Goal: Book appointment/travel/reservation

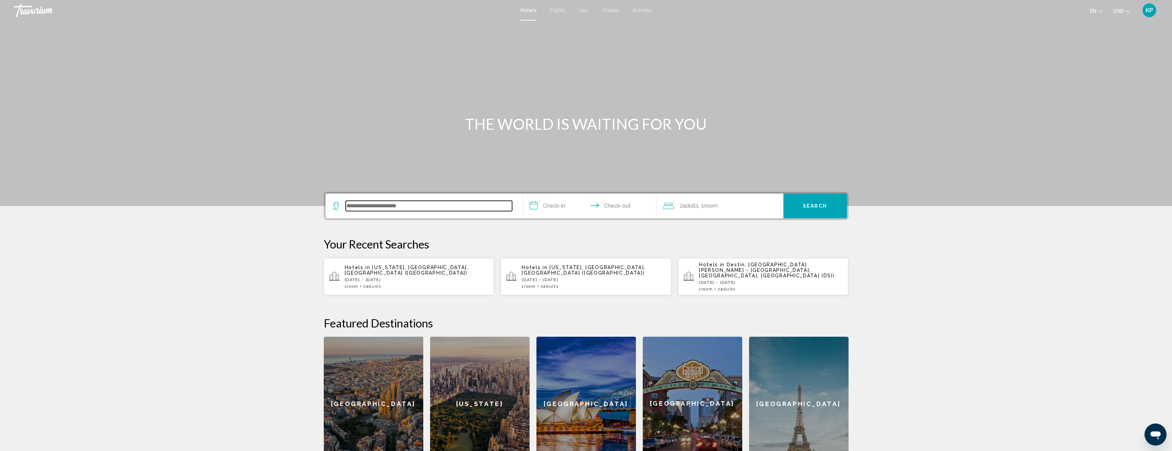
click at [381, 204] on input "Search widget" at bounding box center [429, 206] width 166 height 10
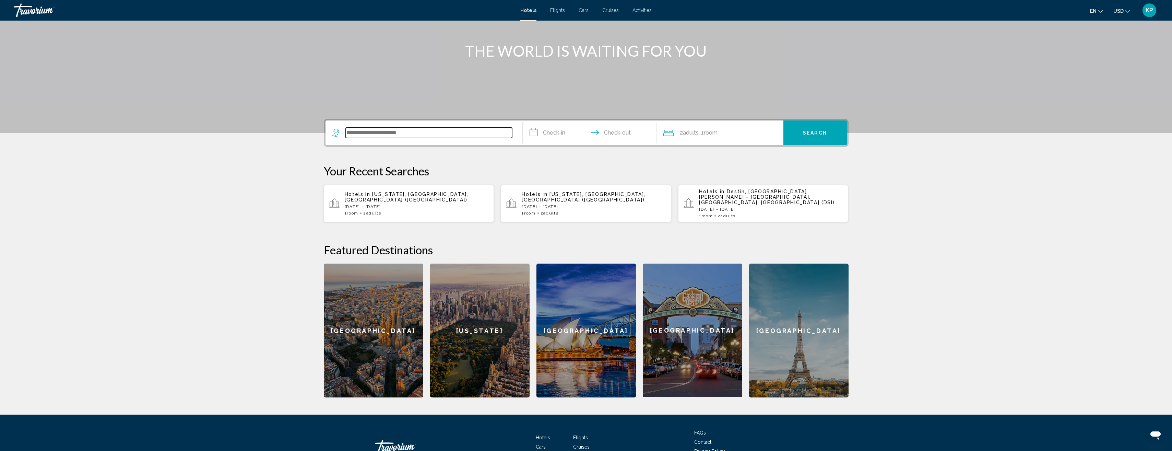
scroll to position [115, 0]
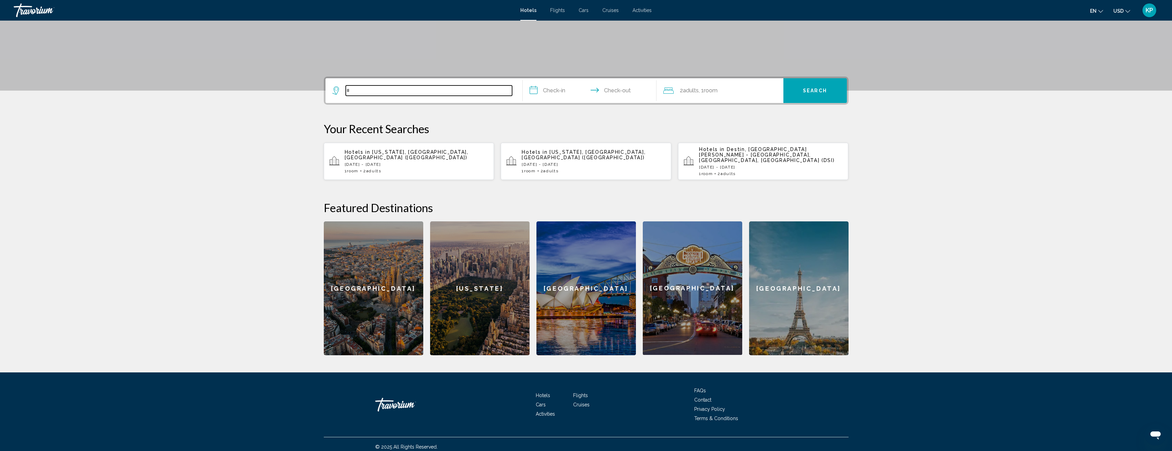
type input "*"
click at [381, 204] on h2 "Featured Destinations" at bounding box center [586, 208] width 525 height 14
click at [369, 94] on input "*" at bounding box center [429, 90] width 166 height 10
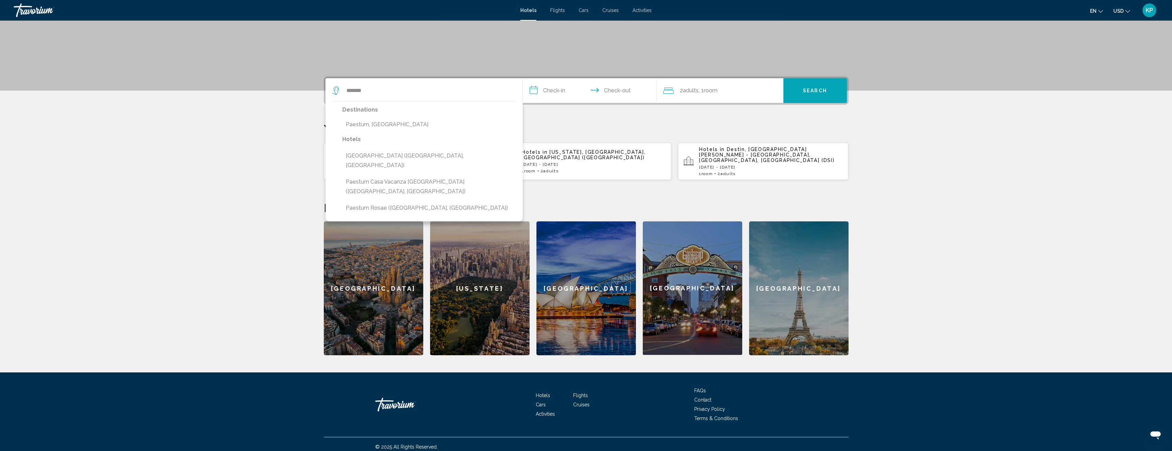
click at [389, 123] on button "Paestum, [GEOGRAPHIC_DATA]" at bounding box center [429, 124] width 174 height 13
type input "**********"
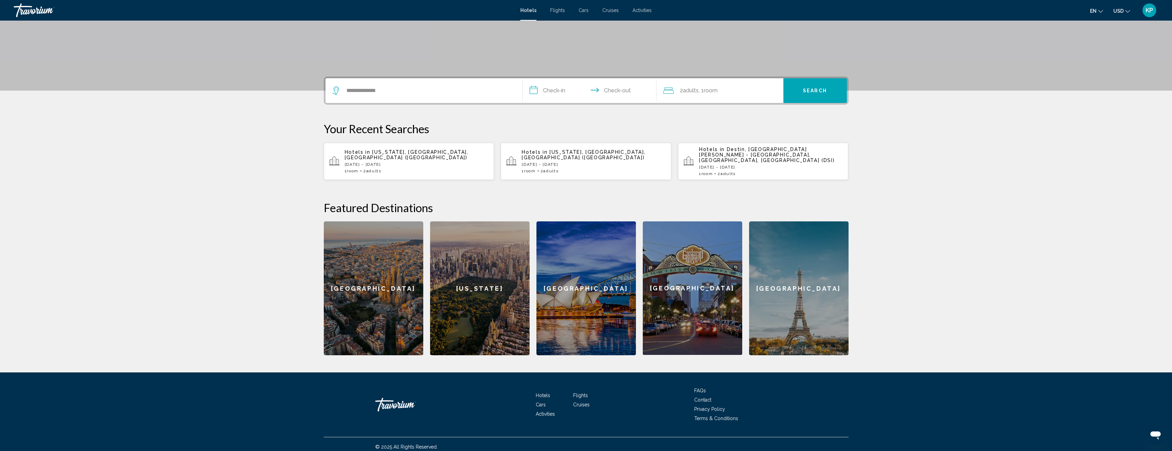
click at [560, 93] on input "**********" at bounding box center [591, 91] width 137 height 27
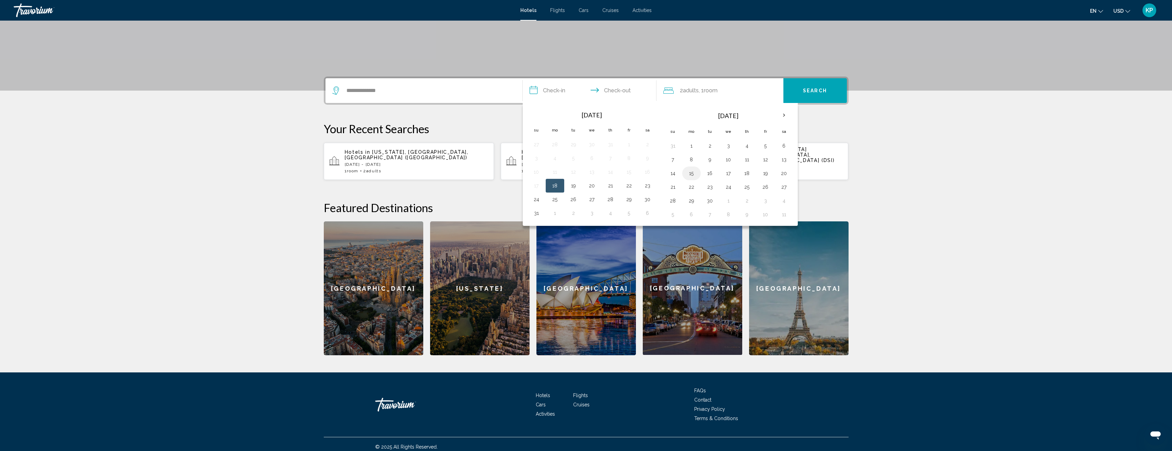
click at [692, 173] on button "15" at bounding box center [691, 173] width 11 height 10
click at [694, 187] on button "22" at bounding box center [691, 187] width 11 height 10
type input "**********"
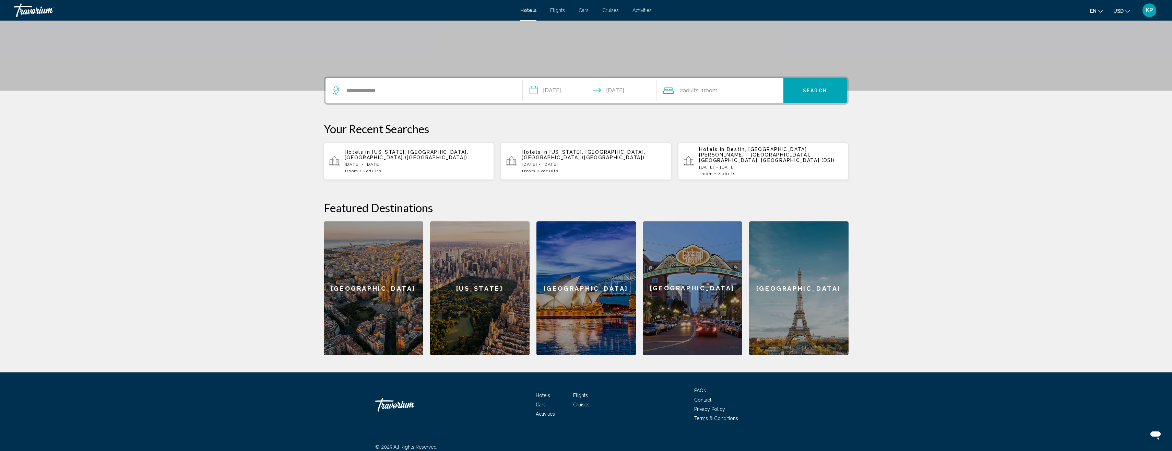
click at [818, 90] on span "Search" at bounding box center [815, 90] width 24 height 5
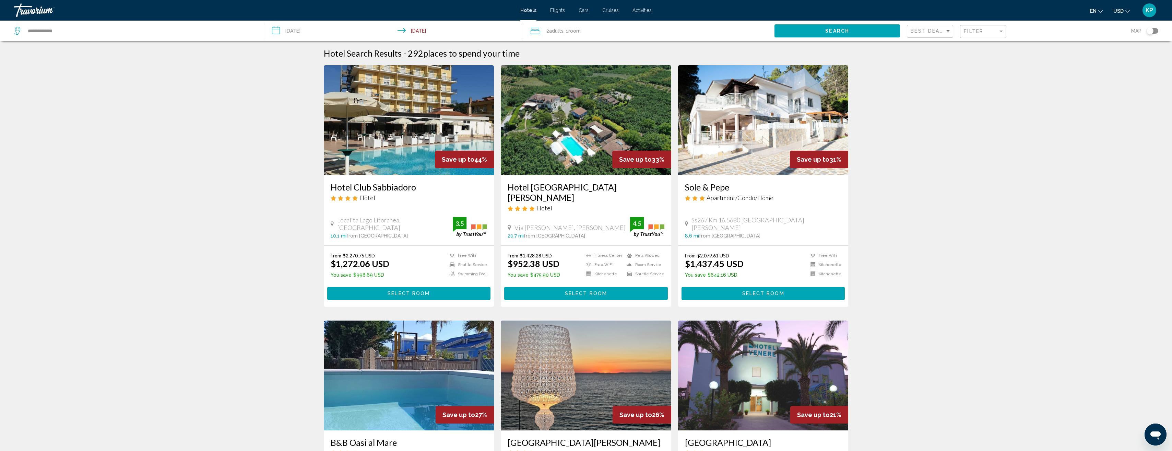
click at [309, 34] on input "**********" at bounding box center [395, 32] width 261 height 23
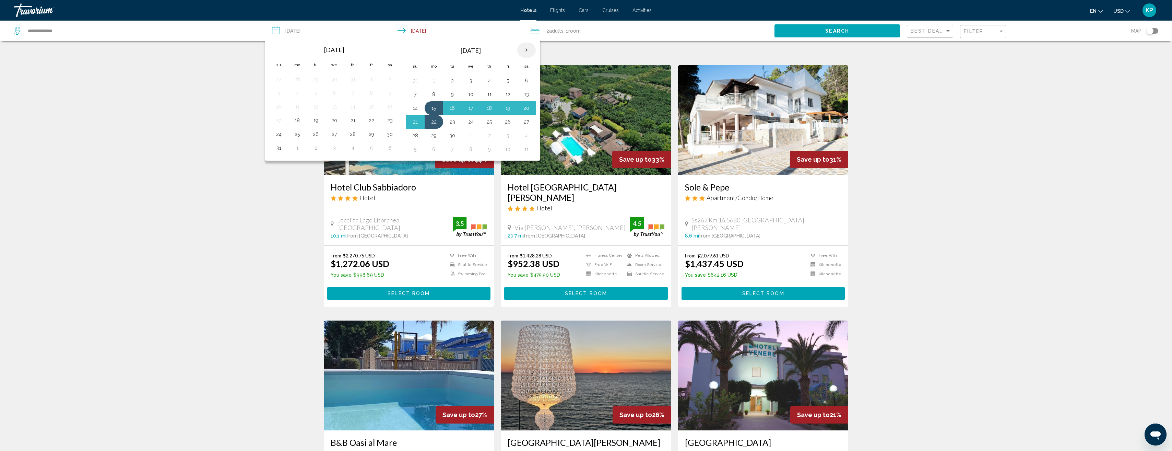
click at [527, 48] on th "Next month" at bounding box center [526, 50] width 19 height 15
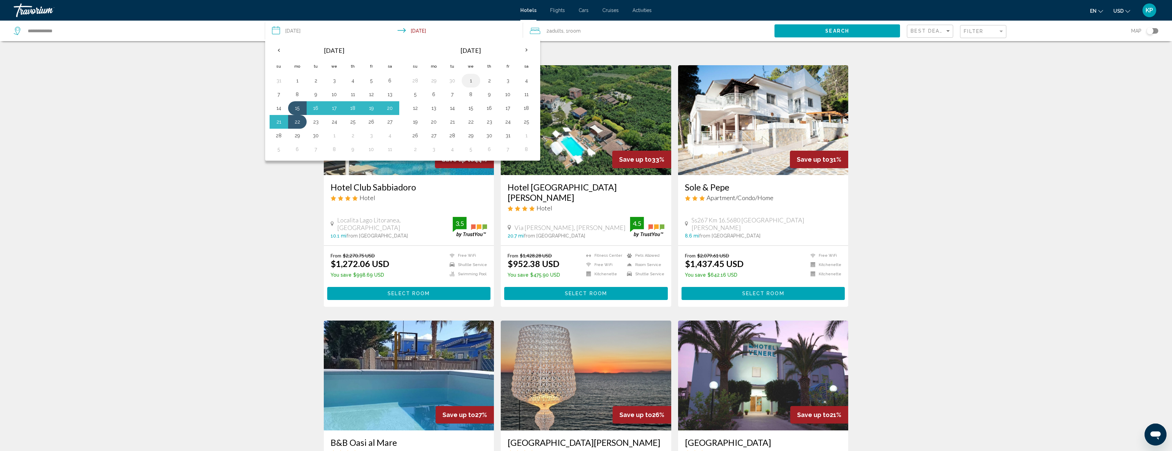
click at [470, 83] on button "1" at bounding box center [471, 81] width 11 height 10
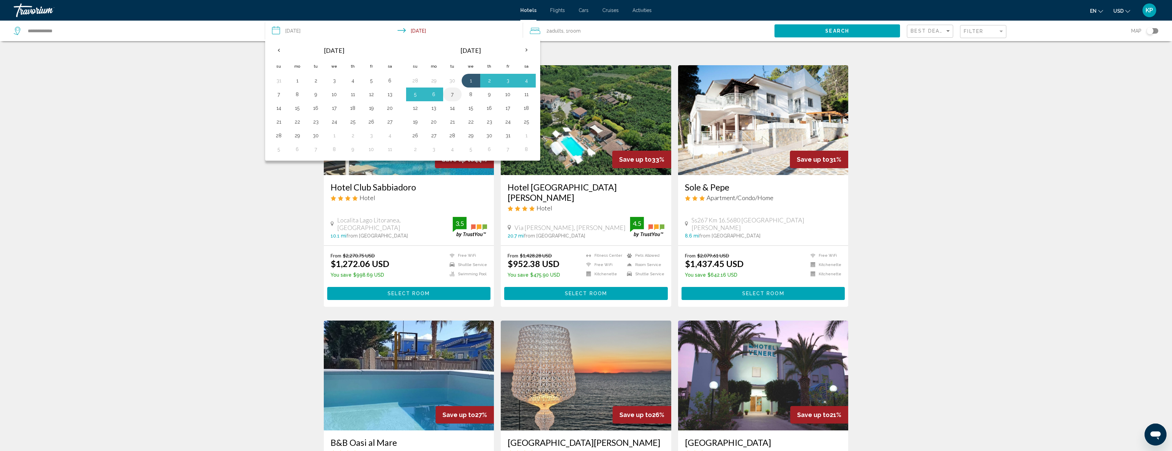
click at [454, 93] on button "7" at bounding box center [452, 95] width 11 height 10
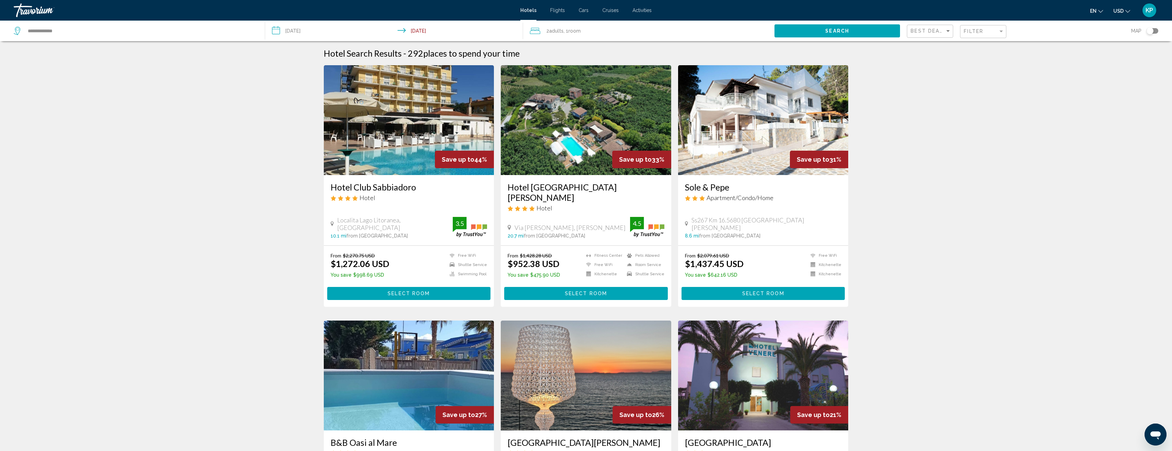
click at [869, 31] on button "Search" at bounding box center [838, 30] width 126 height 13
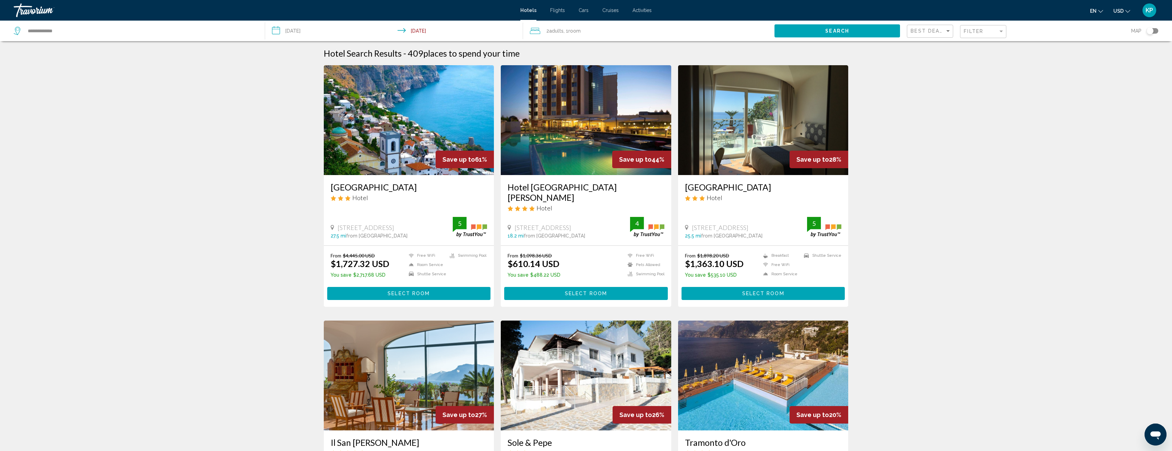
click at [306, 31] on input "**********" at bounding box center [395, 32] width 261 height 23
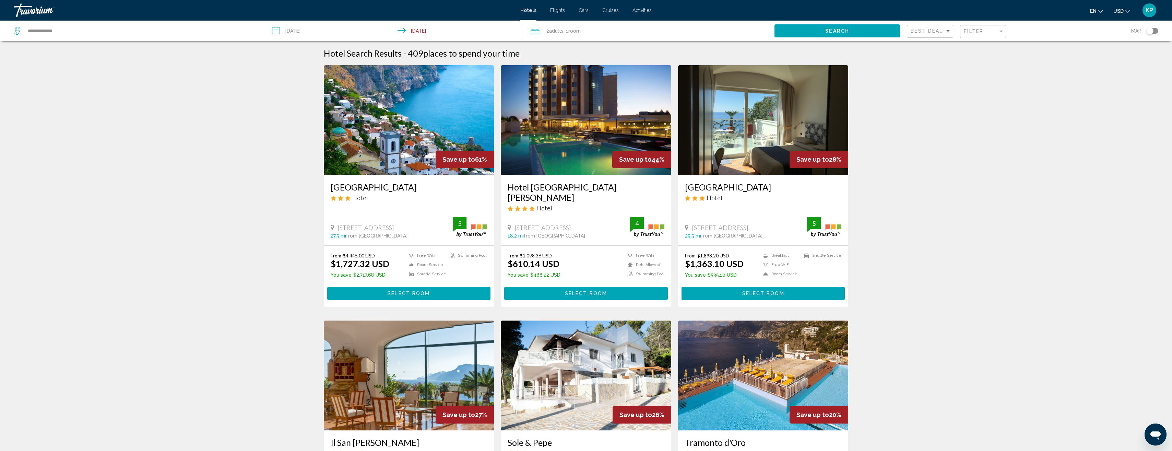
click at [310, 32] on input "**********" at bounding box center [395, 32] width 261 height 23
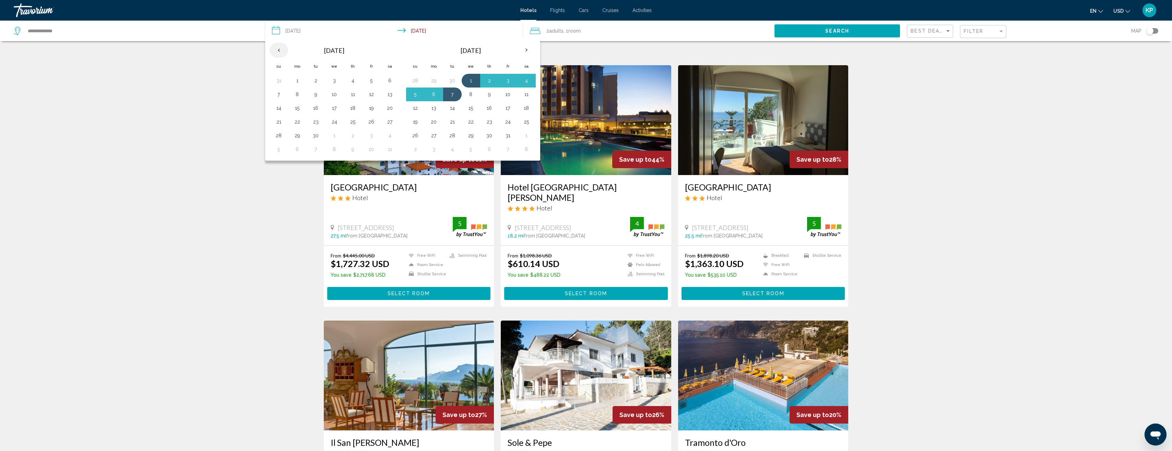
click at [273, 50] on th "Previous month" at bounding box center [279, 50] width 19 height 15
click at [298, 134] on button "25" at bounding box center [297, 134] width 11 height 10
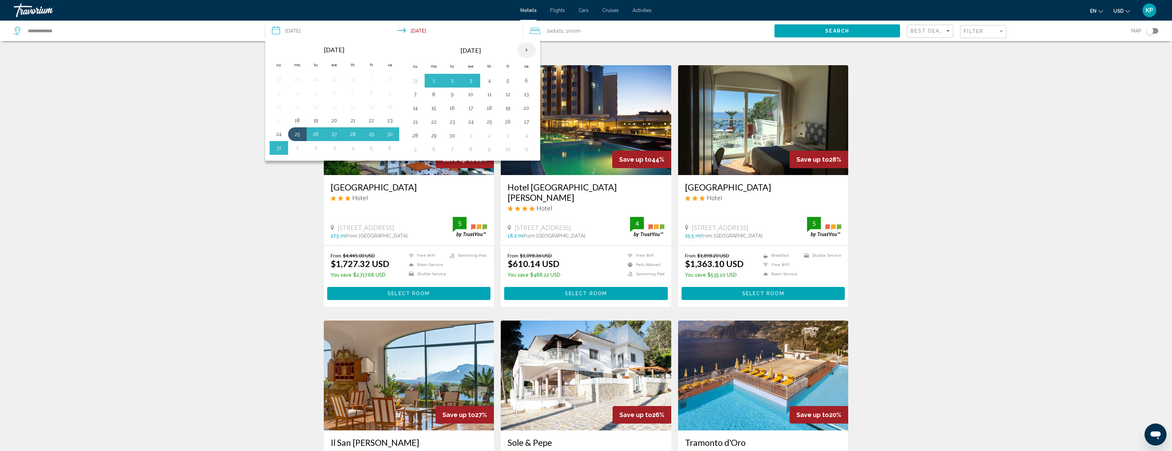
click at [528, 48] on th "Next month" at bounding box center [526, 50] width 19 height 15
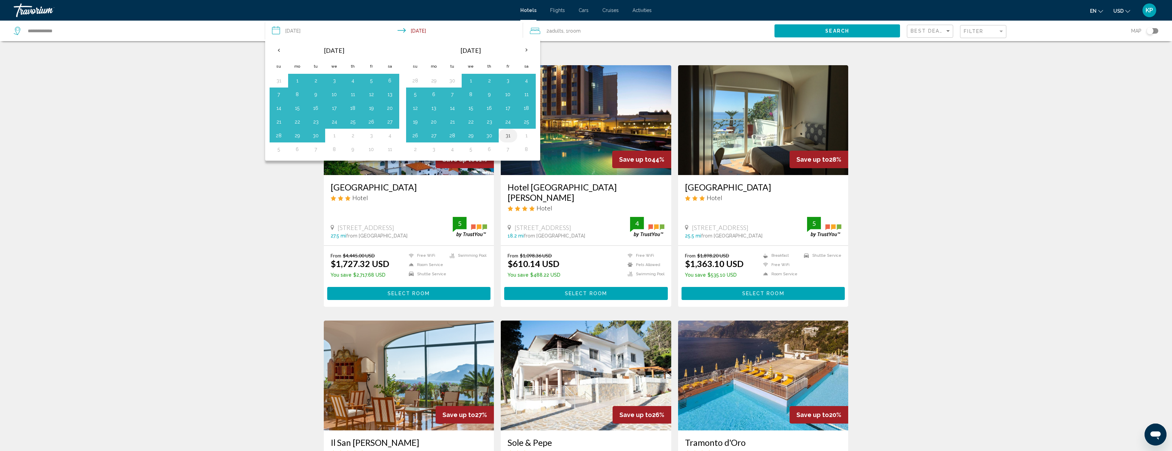
click at [509, 139] on button "31" at bounding box center [508, 136] width 11 height 10
type input "**********"
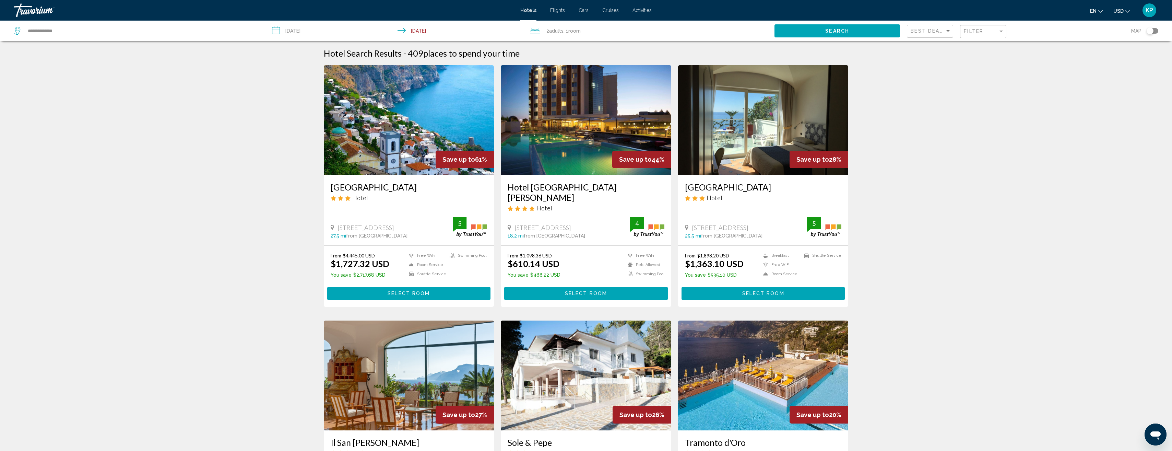
click at [834, 31] on span "Search" at bounding box center [838, 30] width 24 height 5
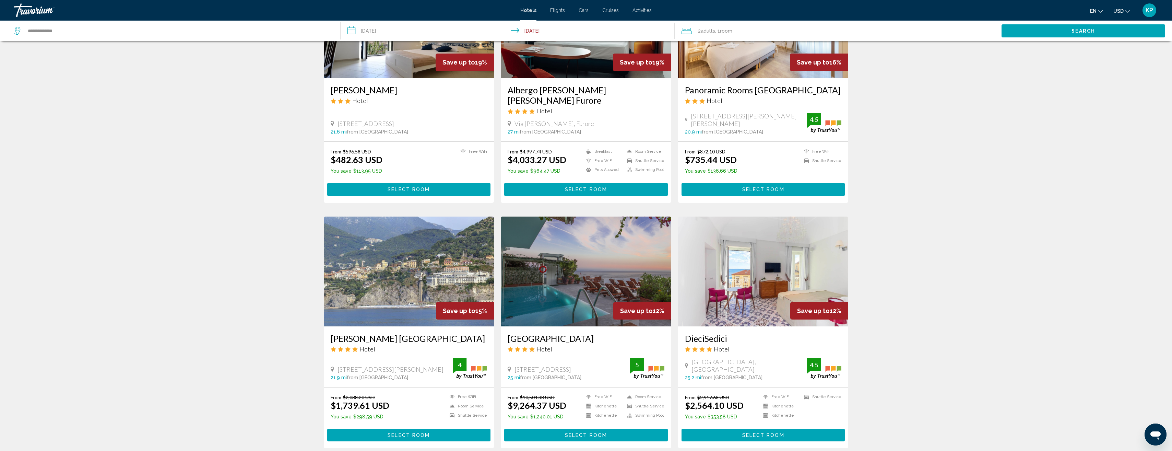
scroll to position [652, 0]
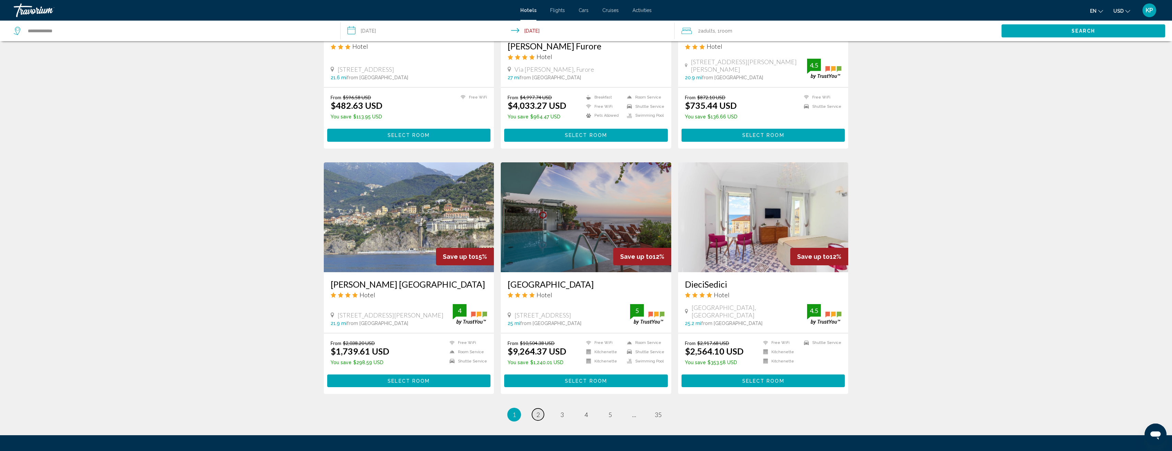
click at [540, 411] on span "2" at bounding box center [538, 415] width 3 height 8
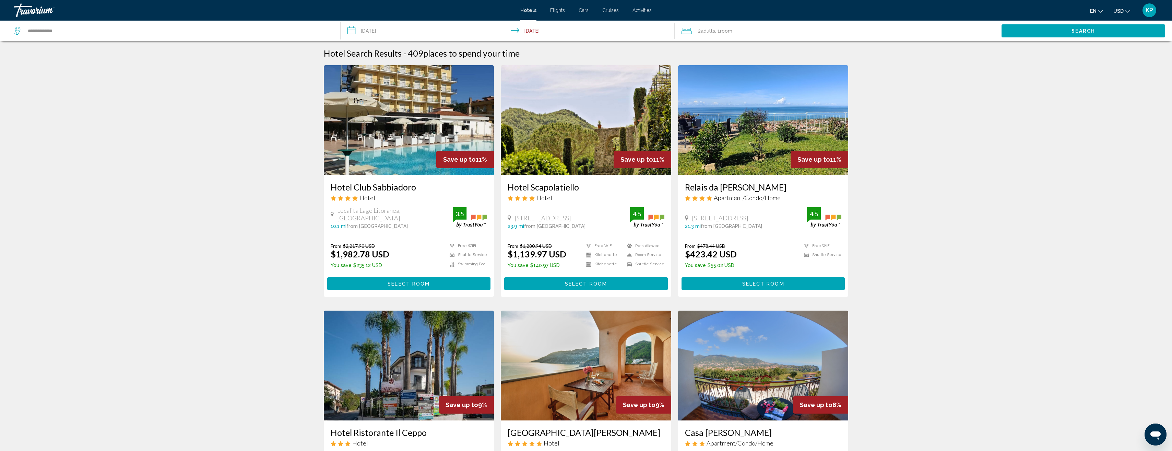
click at [610, 119] on img "Main content" at bounding box center [586, 120] width 171 height 110
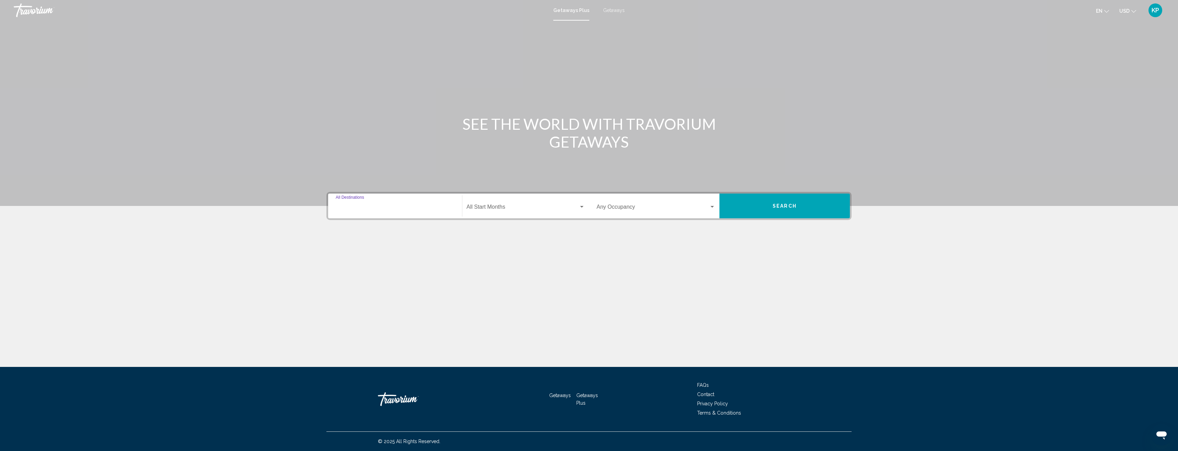
click at [393, 210] on input "Destination All Destinations" at bounding box center [395, 208] width 119 height 6
click at [338, 239] on button "Toggle United States (44,657 units available)" at bounding box center [342, 238] width 14 height 14
click at [342, 237] on icon "Toggle United States (44,657 units available)" at bounding box center [341, 238] width 5 height 7
click at [342, 235] on icon "Toggle Europe (3,695 units available)" at bounding box center [342, 235] width 4 height 7
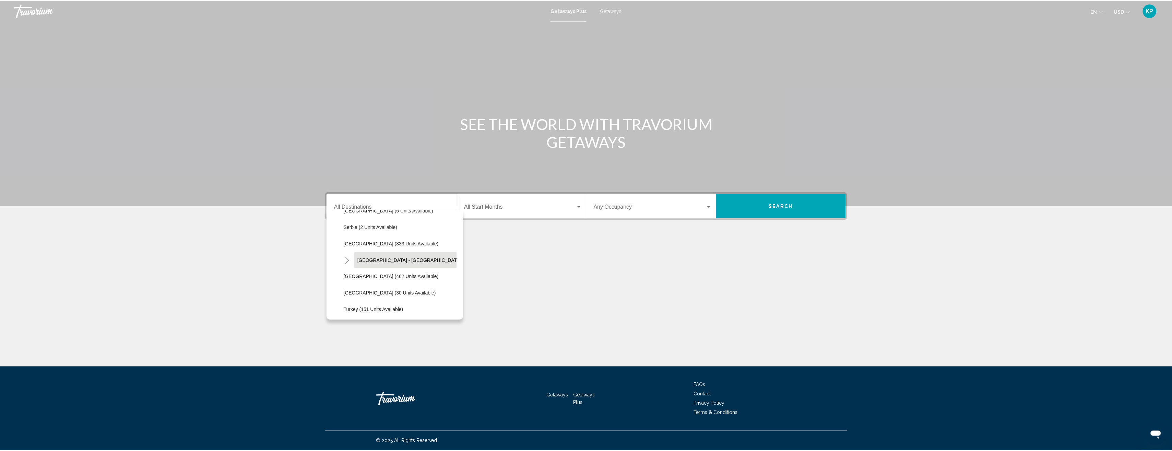
scroll to position [240, 0]
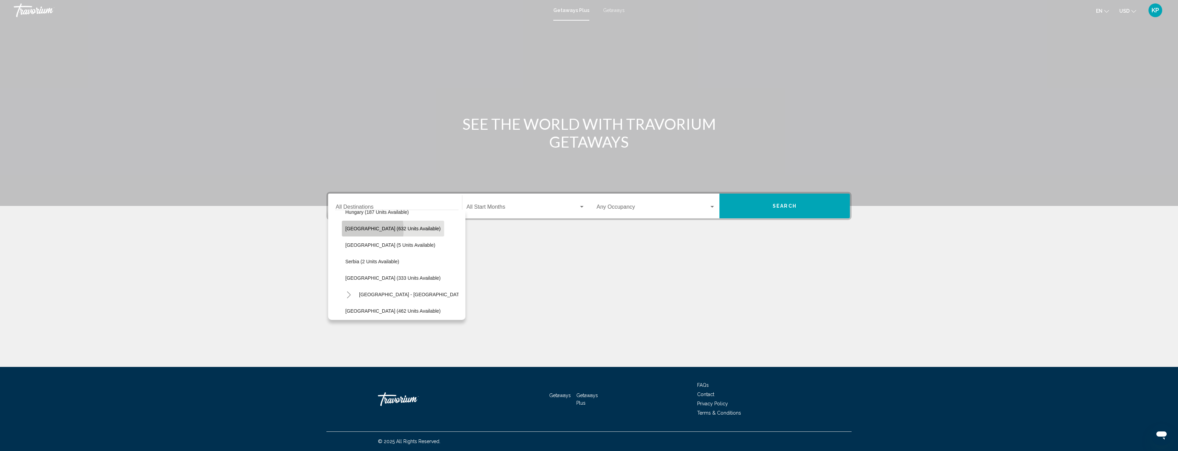
click at [350, 230] on span "Italy (632 units available)" at bounding box center [392, 228] width 95 height 5
type input "**********"
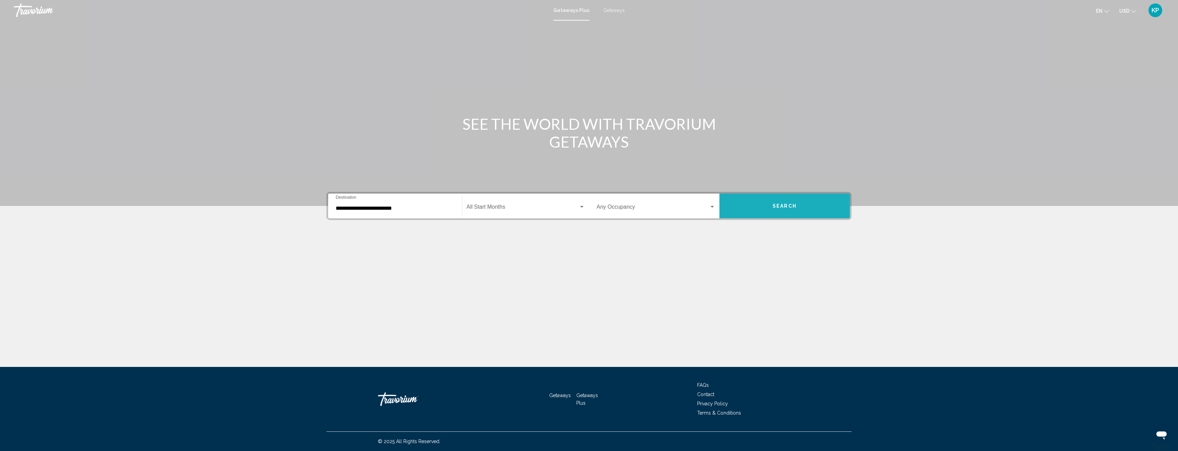
click at [803, 200] on button "Search" at bounding box center [784, 206] width 130 height 25
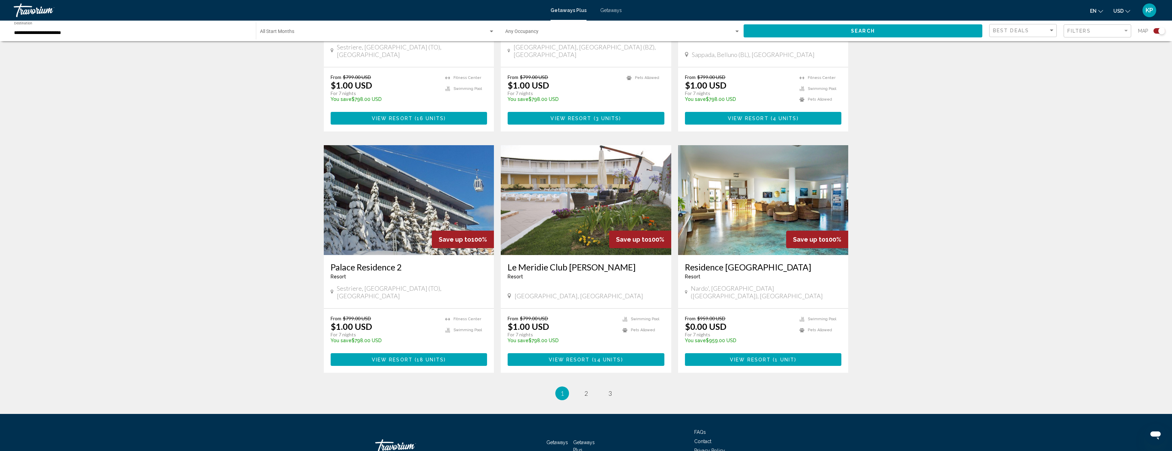
scroll to position [880, 0]
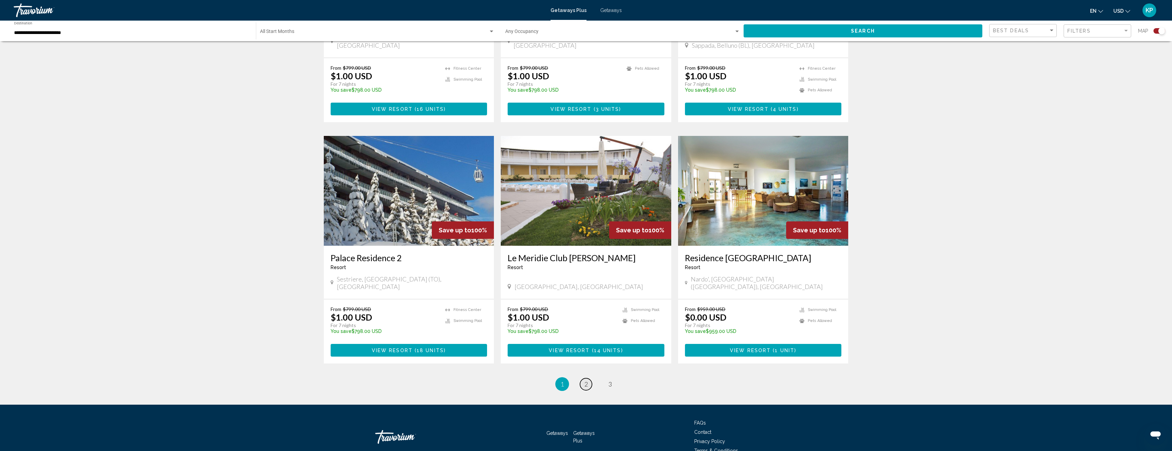
click at [586, 380] on span "2" at bounding box center [586, 384] width 3 height 8
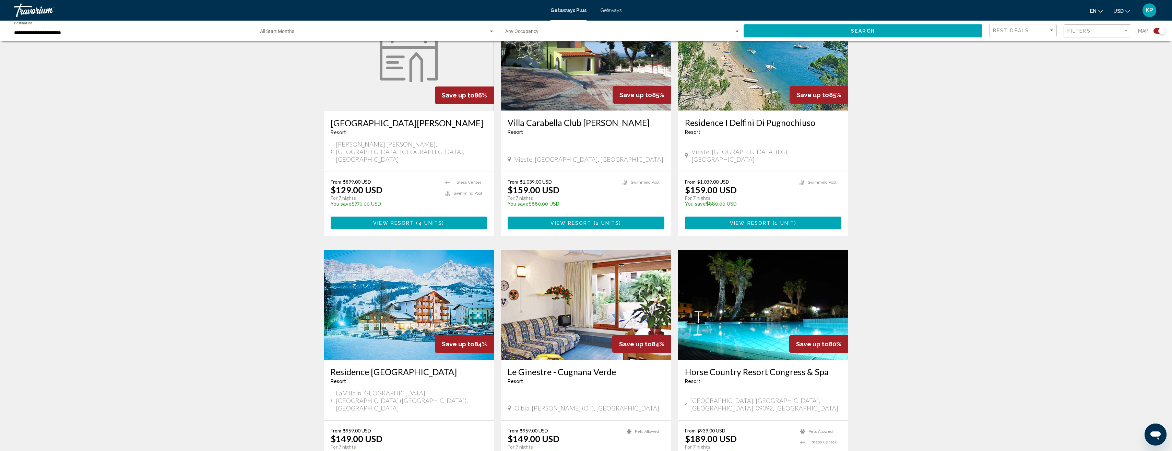
scroll to position [263, 0]
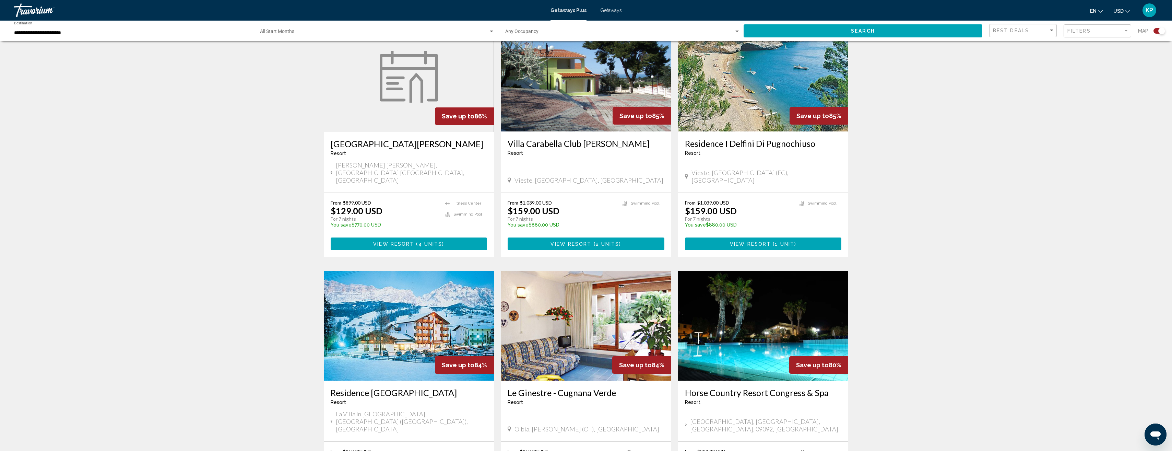
click at [1156, 31] on div "Search widget" at bounding box center [1160, 30] width 12 height 5
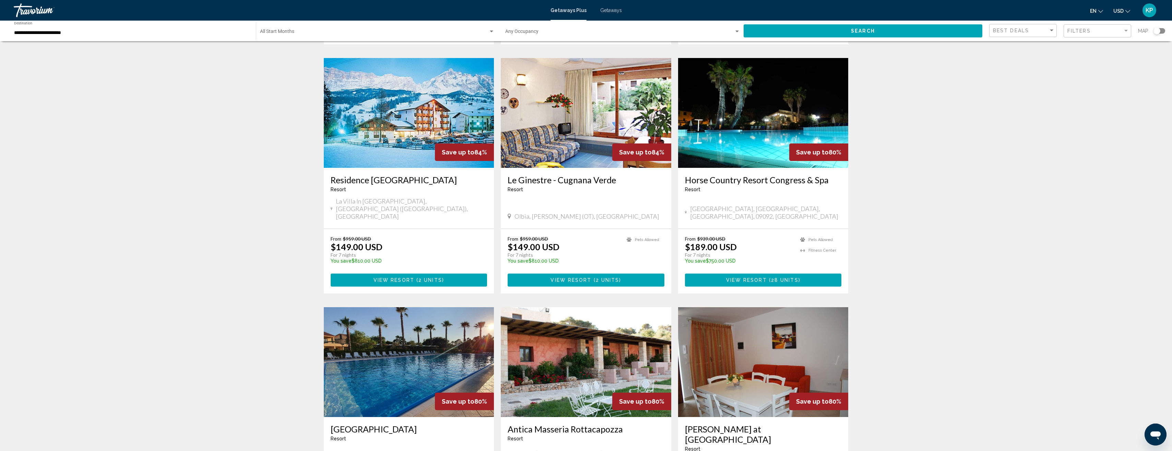
scroll to position [50, 0]
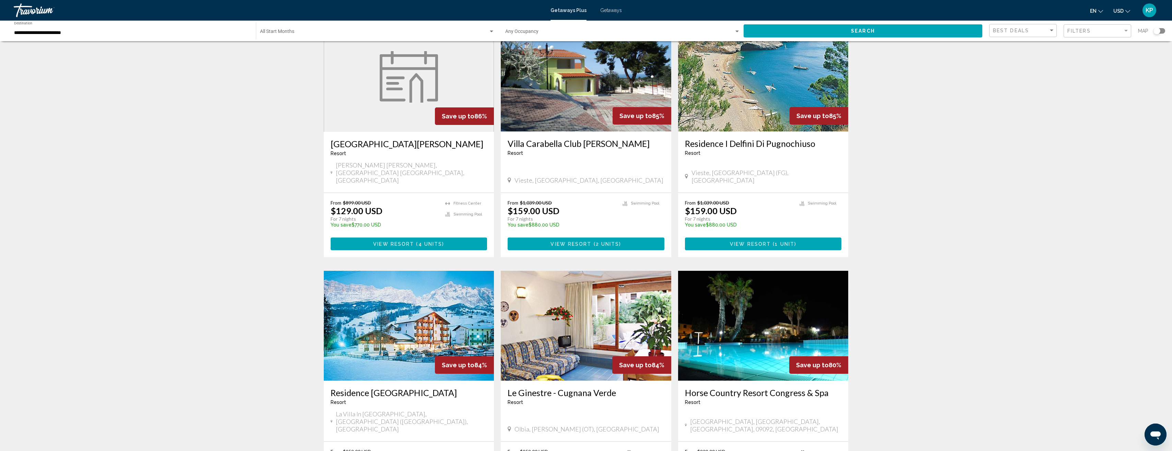
click at [1162, 31] on div "Search widget" at bounding box center [1160, 30] width 12 height 5
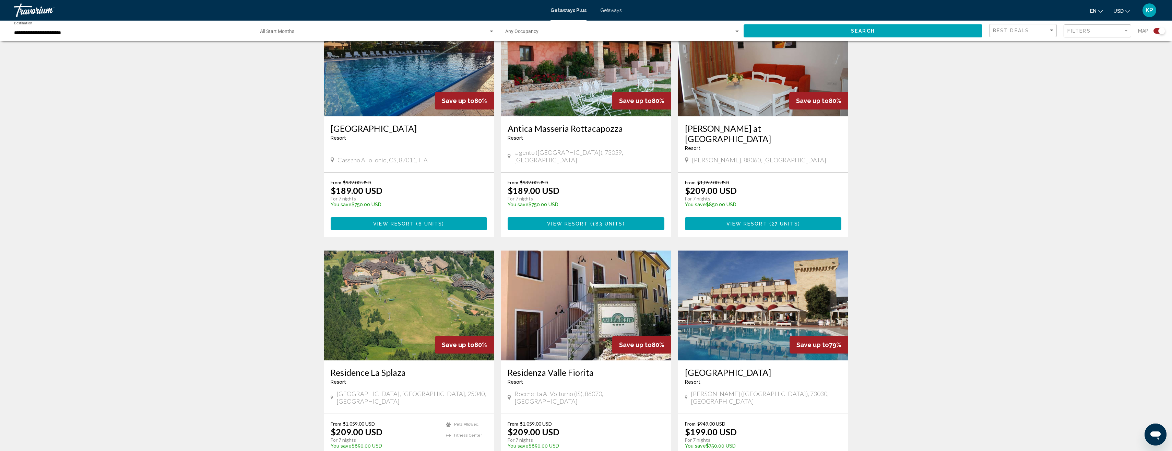
scroll to position [881, 0]
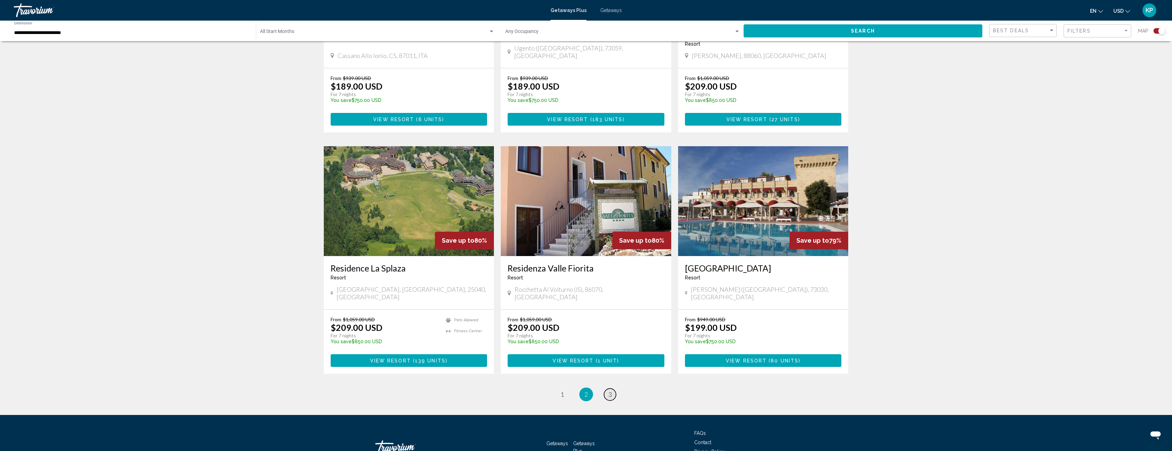
click at [609, 390] on span "3" at bounding box center [610, 394] width 3 height 8
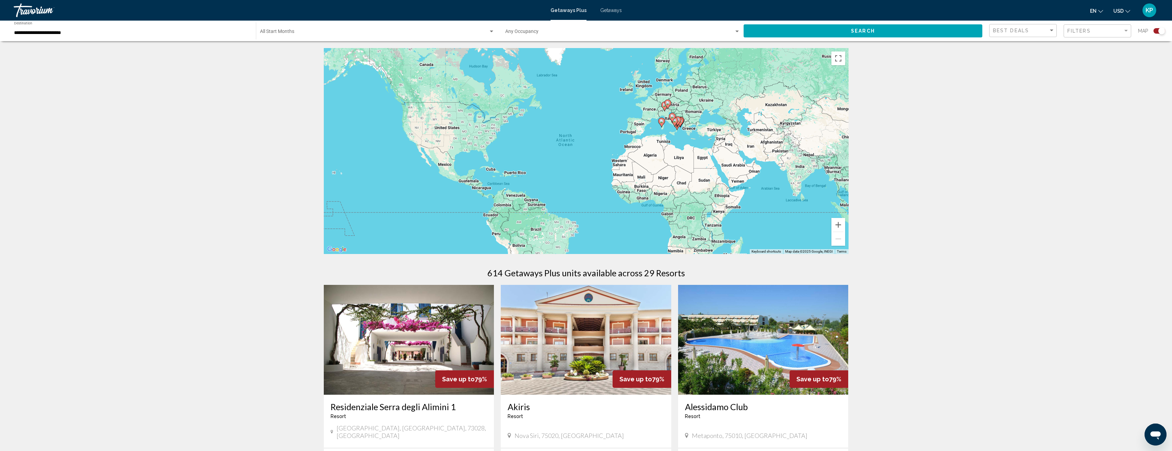
click at [672, 114] on icon "Main content" at bounding box center [672, 117] width 6 height 9
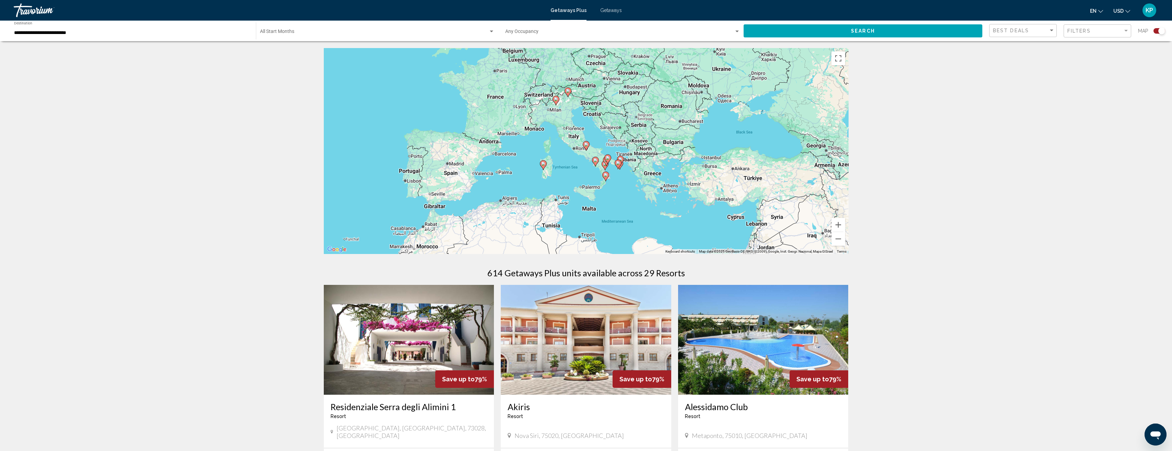
click at [607, 156] on image "Main content" at bounding box center [608, 158] width 4 height 4
type input "**********"
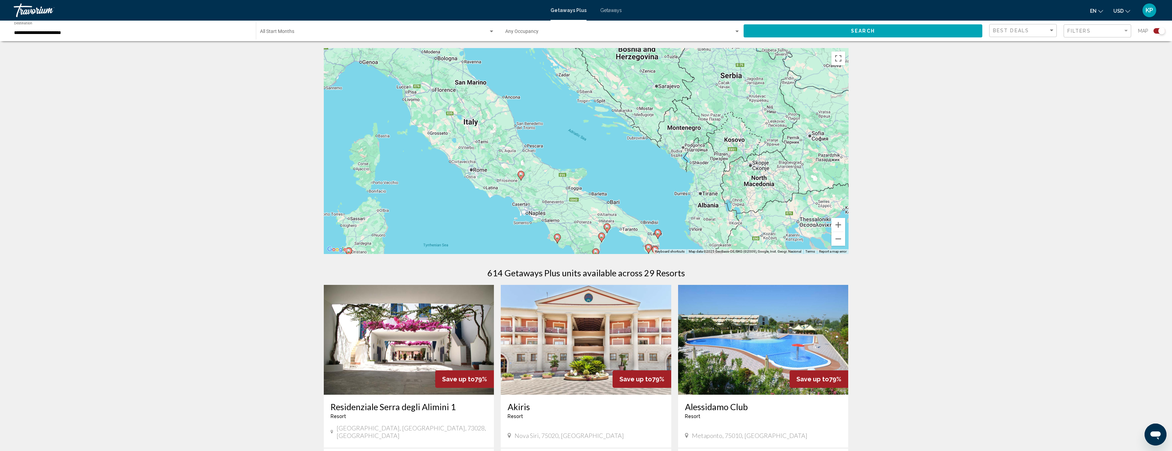
drag, startPoint x: 610, startPoint y: 199, endPoint x: 631, endPoint y: 281, distance: 84.3
click at [631, 281] on div "← Move left → Move right ↑ Move up ↓ Move down + Zoom in - Zoom out Home Jump l…" at bounding box center [586, 418] width 552 height 741
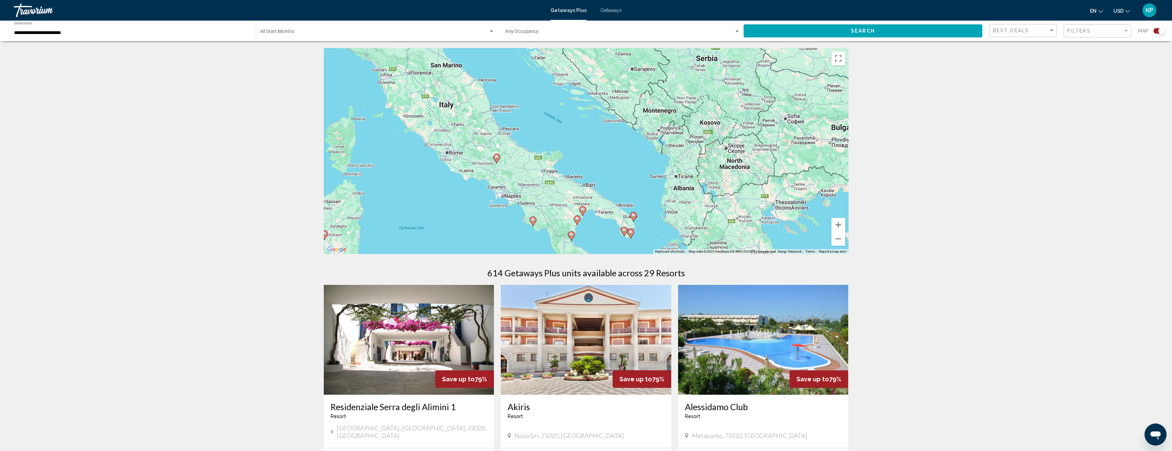
drag, startPoint x: 521, startPoint y: 116, endPoint x: 497, endPoint y: 100, distance: 29.0
click at [497, 100] on div "To activate drag with keyboard, press Alt + Enter. Once in keyboard drag state,…" at bounding box center [586, 151] width 525 height 206
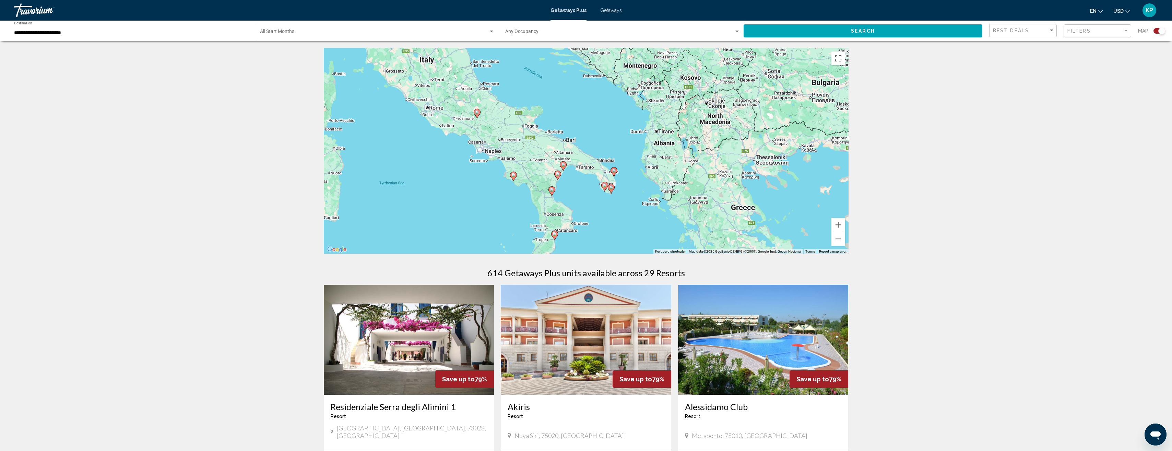
drag, startPoint x: 531, startPoint y: 168, endPoint x: 512, endPoint y: 122, distance: 49.6
click at [512, 122] on div "To activate drag with keyboard, press Alt + Enter. Once in keyboard drag state,…" at bounding box center [586, 151] width 525 height 206
click at [515, 175] on image "Main content" at bounding box center [514, 175] width 4 height 4
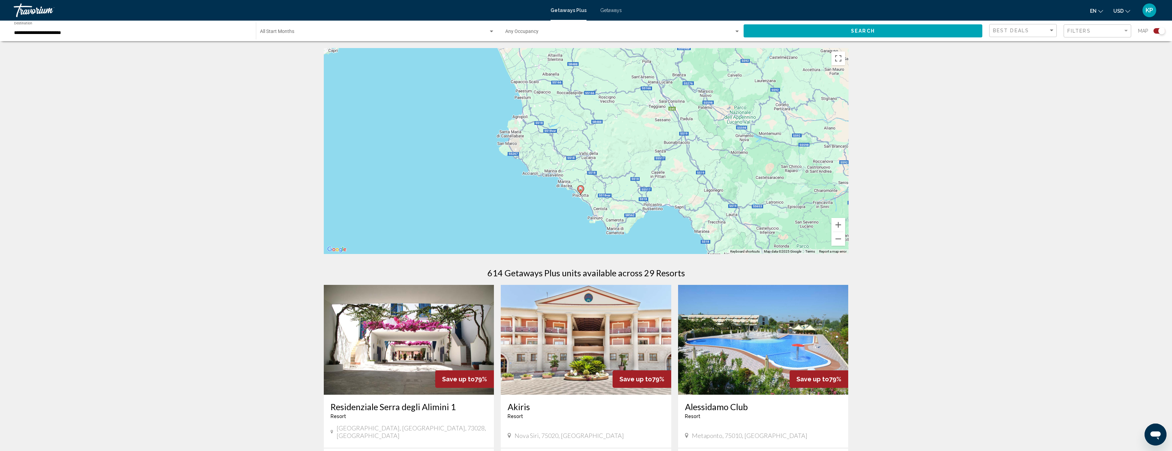
drag, startPoint x: 523, startPoint y: 147, endPoint x: 518, endPoint y: 193, distance: 45.9
click at [518, 193] on div "To navigate, press the arrow keys. To activate drag with keyboard, press Alt + …" at bounding box center [586, 151] width 525 height 206
click at [580, 189] on image "Main content" at bounding box center [581, 189] width 4 height 4
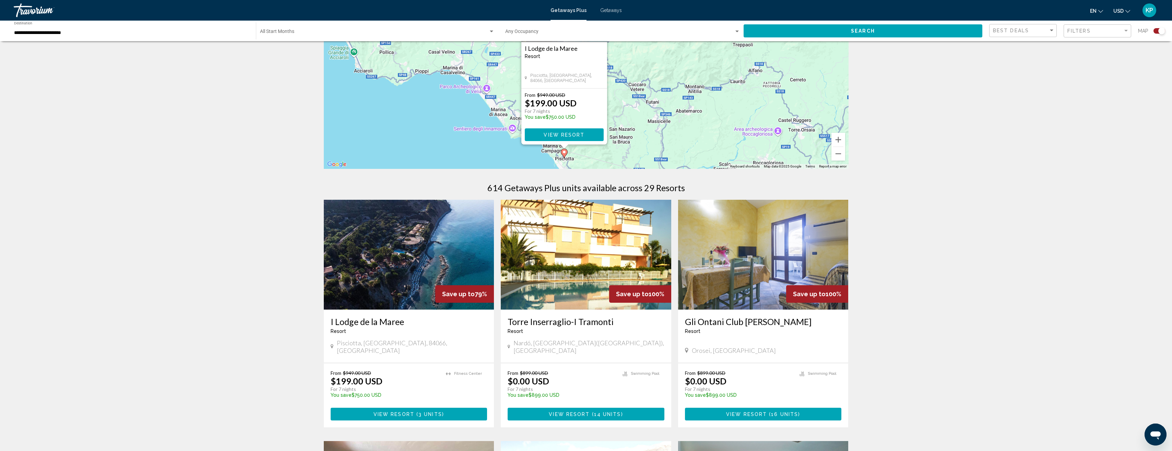
scroll to position [103, 0]
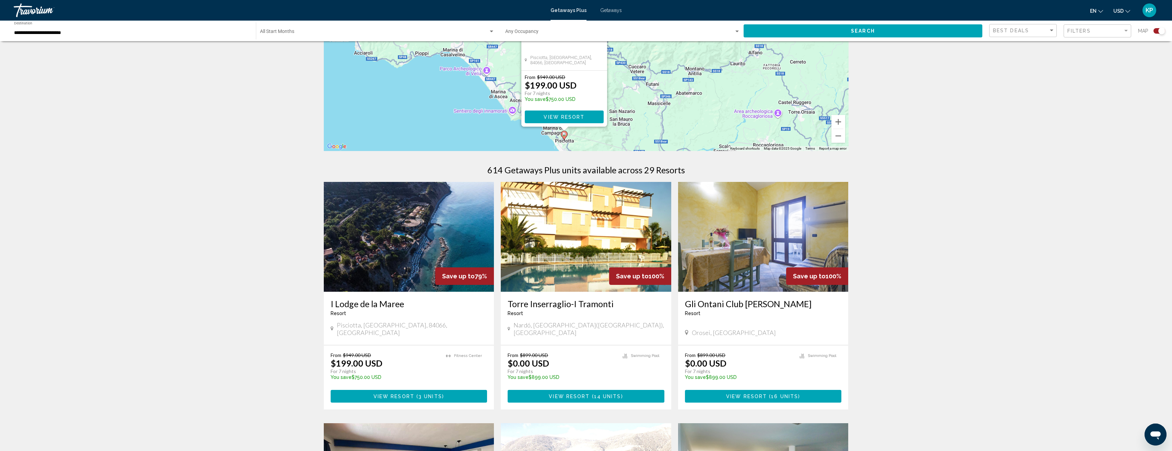
click at [404, 232] on img "Main content" at bounding box center [409, 237] width 171 height 110
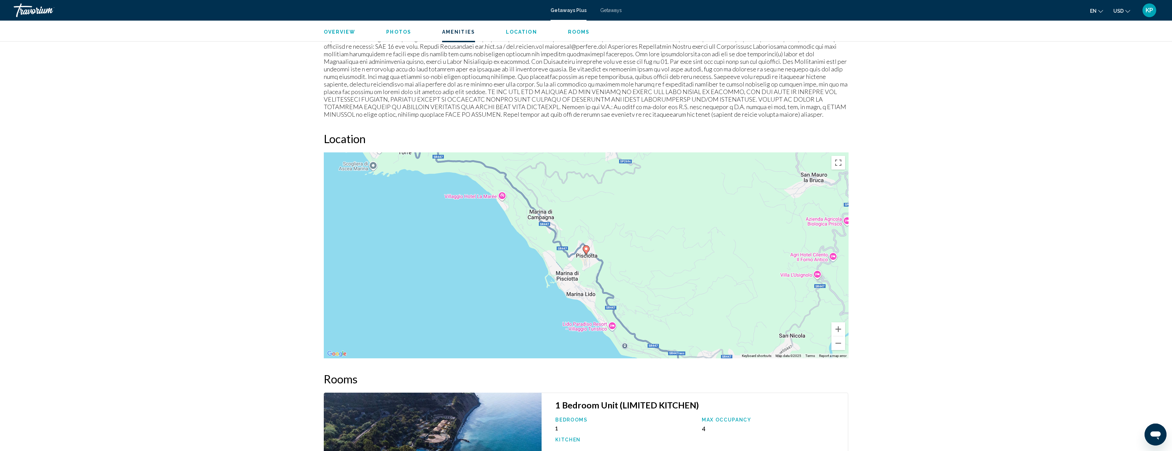
scroll to position [720, 0]
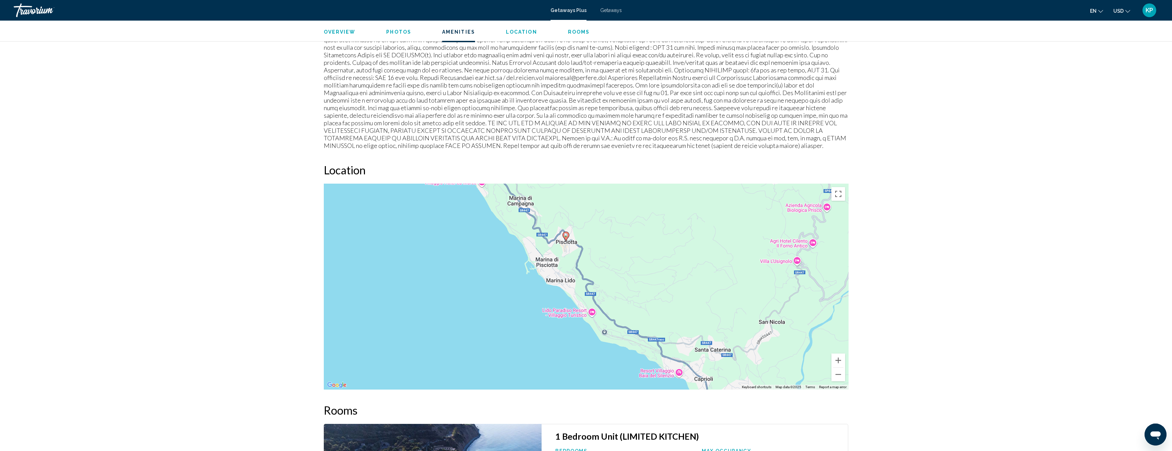
drag, startPoint x: 601, startPoint y: 251, endPoint x: 581, endPoint y: 207, distance: 48.2
click at [581, 207] on div "To activate drag with keyboard, press Alt + Enter. Once in keyboard drag state,…" at bounding box center [586, 287] width 525 height 206
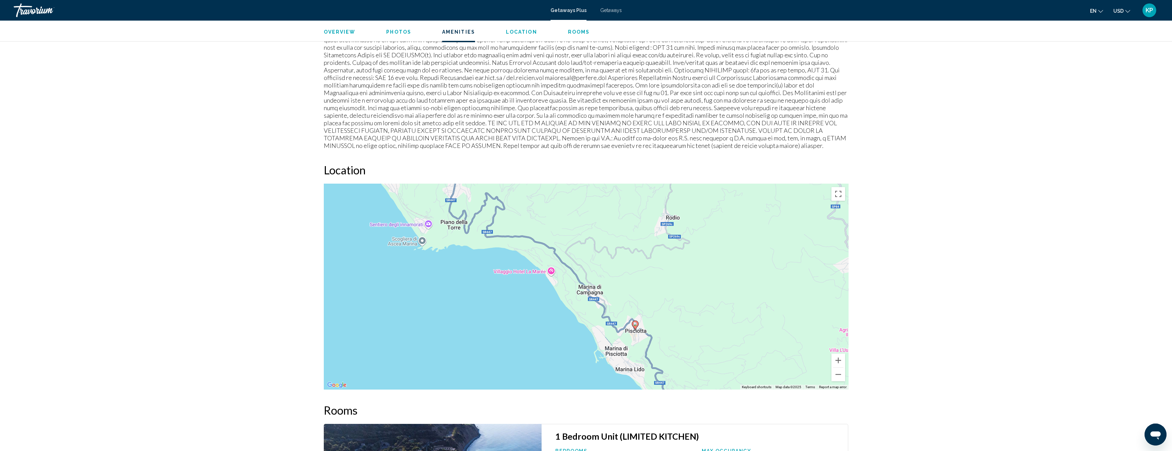
drag, startPoint x: 563, startPoint y: 214, endPoint x: 634, endPoint y: 304, distance: 114.1
click at [634, 304] on div "To activate drag with keyboard, press Alt + Enter. Once in keyboard drag state,…" at bounding box center [586, 287] width 525 height 206
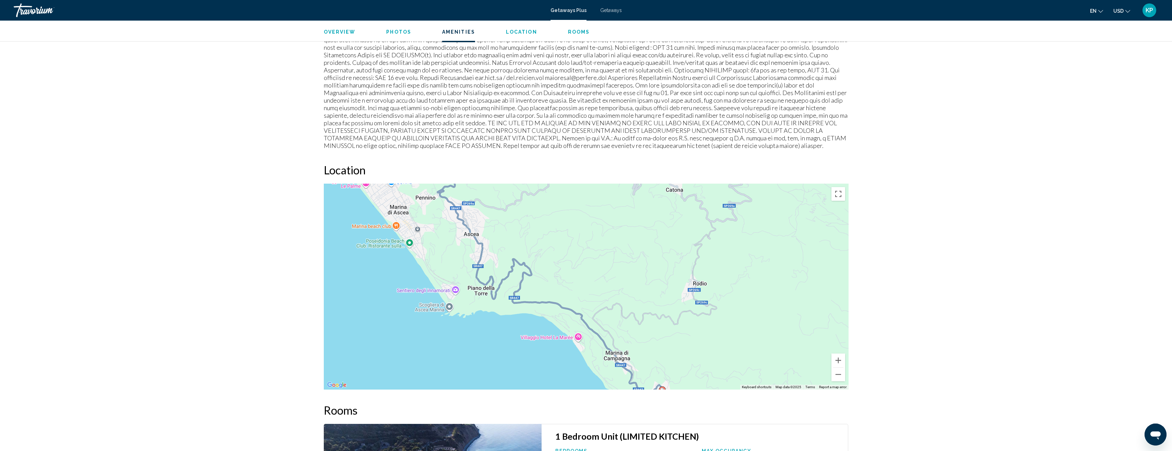
drag, startPoint x: 571, startPoint y: 239, endPoint x: 604, endPoint y: 319, distance: 86.8
click at [604, 319] on div "To activate drag with keyboard, press Alt + Enter. Once in keyboard drag state,…" at bounding box center [586, 287] width 525 height 206
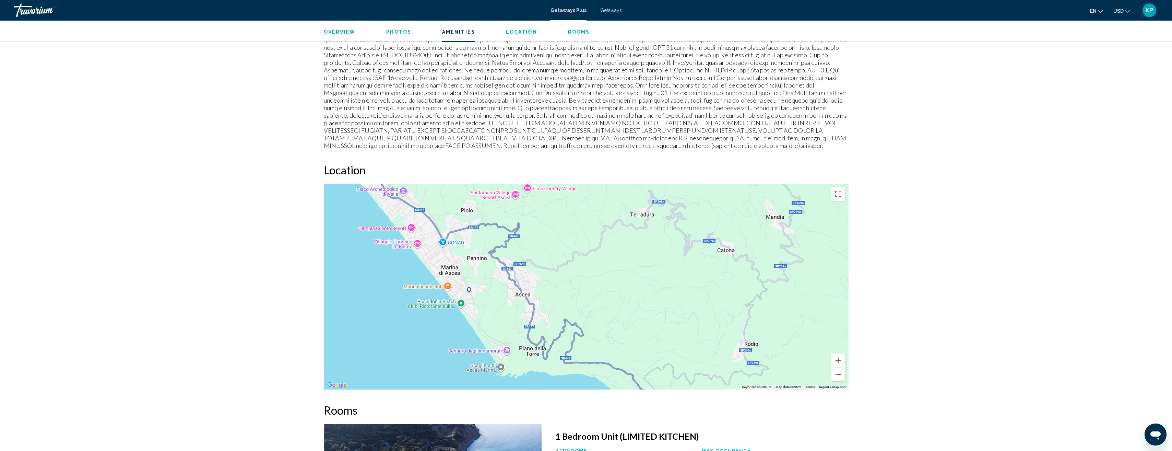
drag, startPoint x: 556, startPoint y: 265, endPoint x: 603, endPoint y: 311, distance: 65.8
click at [603, 311] on div "To activate drag with keyboard, press Alt + Enter. Once in keyboard drag state,…" at bounding box center [586, 287] width 525 height 206
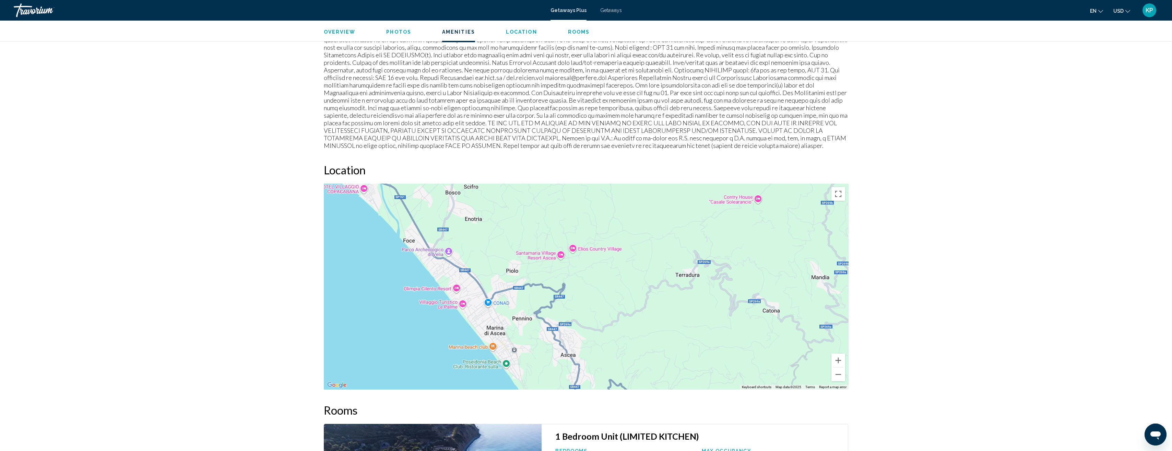
drag, startPoint x: 574, startPoint y: 267, endPoint x: 619, endPoint y: 326, distance: 73.8
click at [619, 326] on div "Main content" at bounding box center [586, 287] width 525 height 206
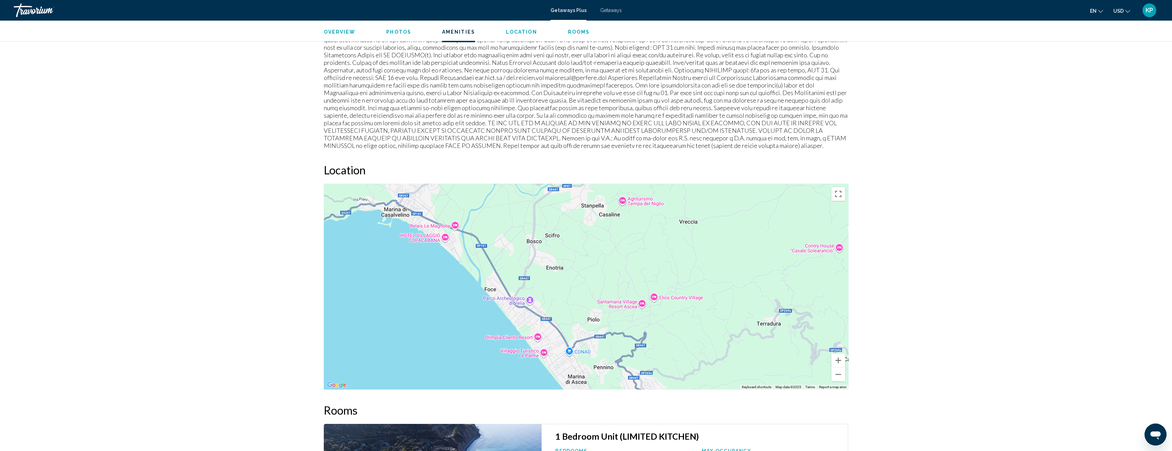
drag, startPoint x: 558, startPoint y: 247, endPoint x: 635, endPoint y: 301, distance: 94.7
click at [639, 297] on div "Main content" at bounding box center [586, 287] width 525 height 206
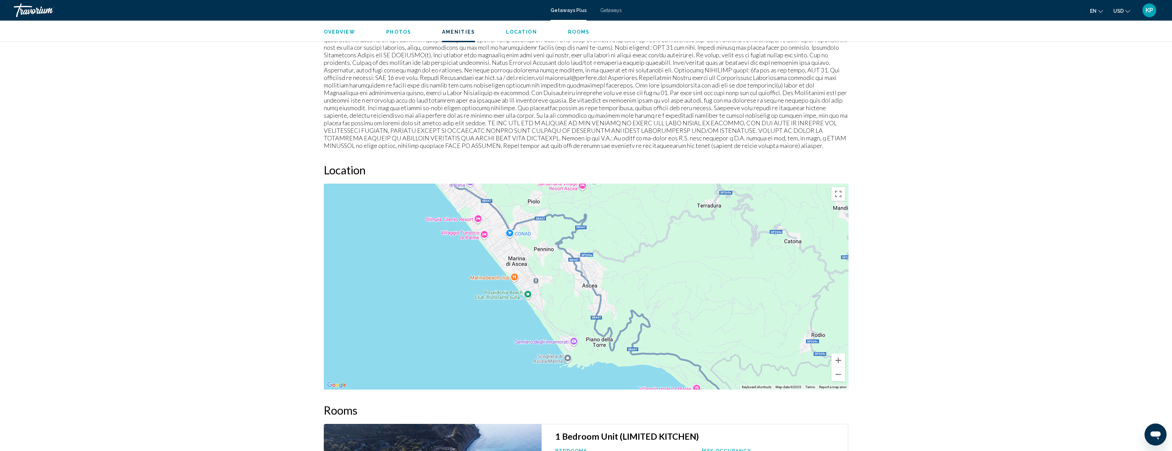
drag, startPoint x: 657, startPoint y: 341, endPoint x: 598, endPoint y: 221, distance: 134.1
click at [598, 221] on div "Main content" at bounding box center [586, 287] width 525 height 206
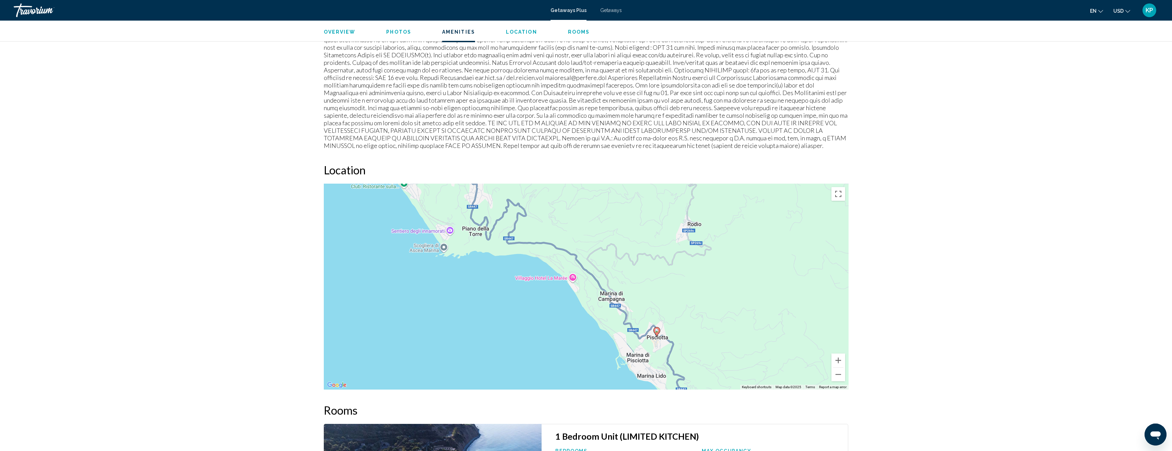
drag, startPoint x: 756, startPoint y: 358, endPoint x: 624, endPoint y: 243, distance: 175.6
click at [624, 243] on div "To activate drag with keyboard, press Alt + Enter. Once in keyboard drag state,…" at bounding box center [586, 287] width 525 height 206
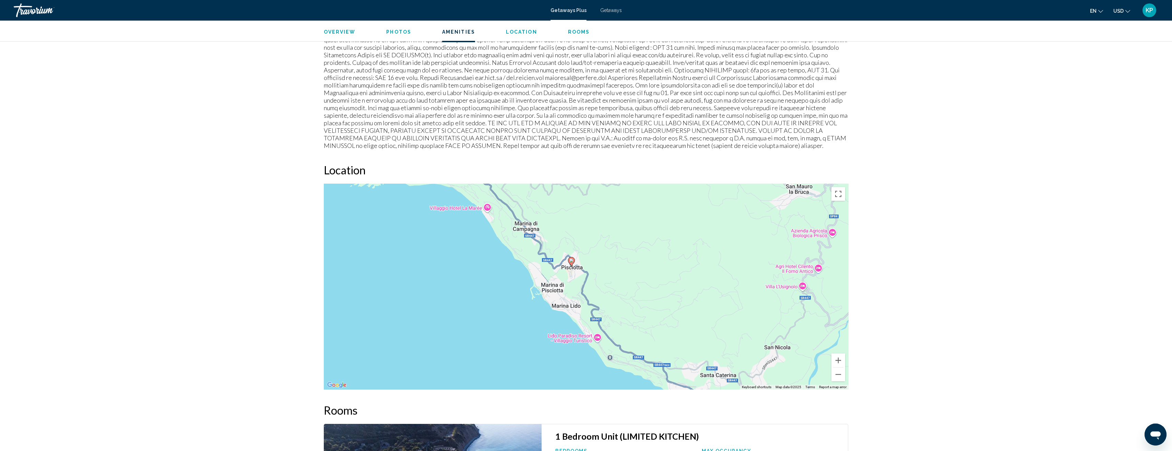
drag, startPoint x: 696, startPoint y: 327, endPoint x: 639, endPoint y: 280, distance: 73.9
click at [639, 280] on div "To activate drag with keyboard, press Alt + Enter. Once in keyboard drag state,…" at bounding box center [586, 287] width 525 height 206
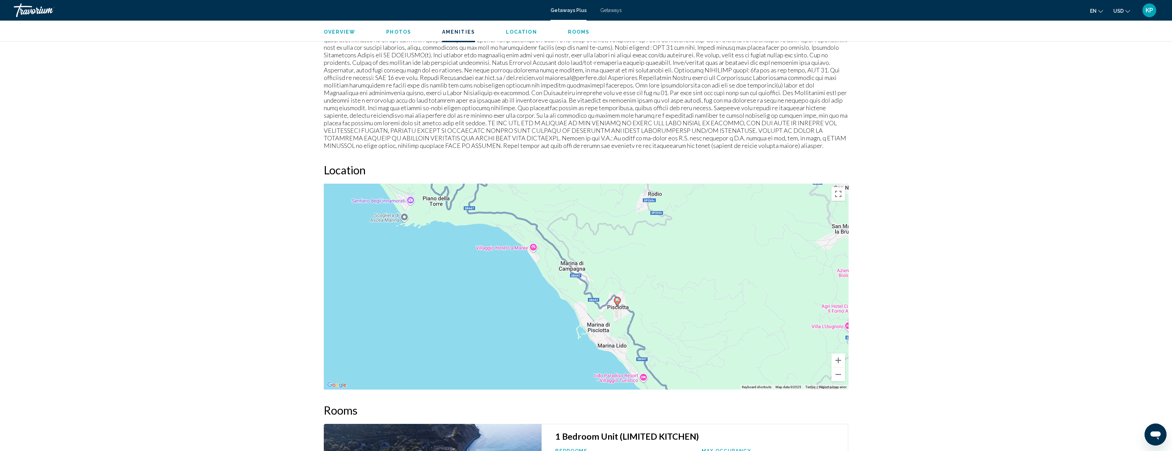
drag, startPoint x: 641, startPoint y: 305, endPoint x: 691, endPoint y: 350, distance: 67.5
click at [692, 350] on div "To activate drag with keyboard, press Alt + Enter. Once in keyboard drag state,…" at bounding box center [586, 287] width 525 height 206
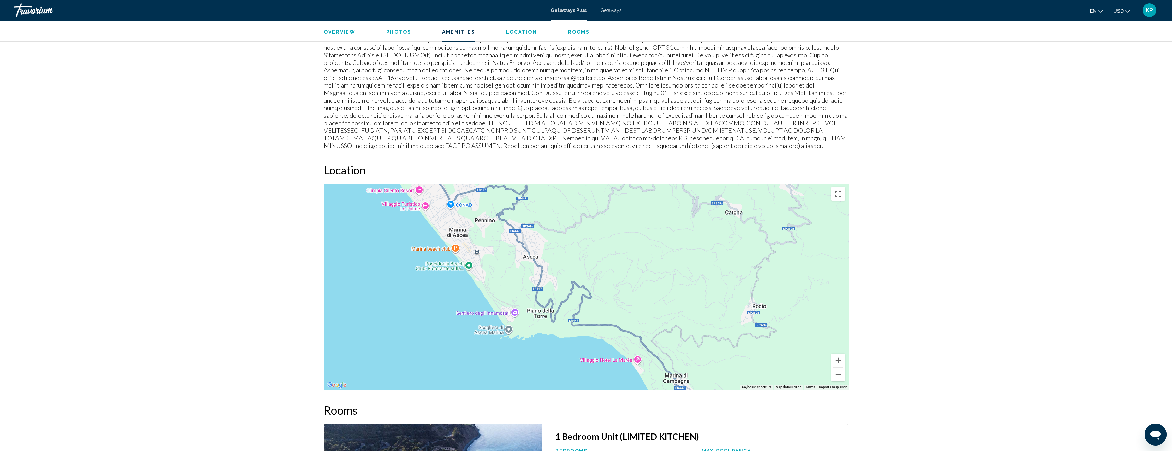
drag, startPoint x: 638, startPoint y: 284, endPoint x: 742, endPoint y: 395, distance: 152.4
click at [742, 395] on div "Overview Type Resort All-Inclusive No All-Inclusive Address via Fosso della Mar…" at bounding box center [586, 194] width 532 height 1306
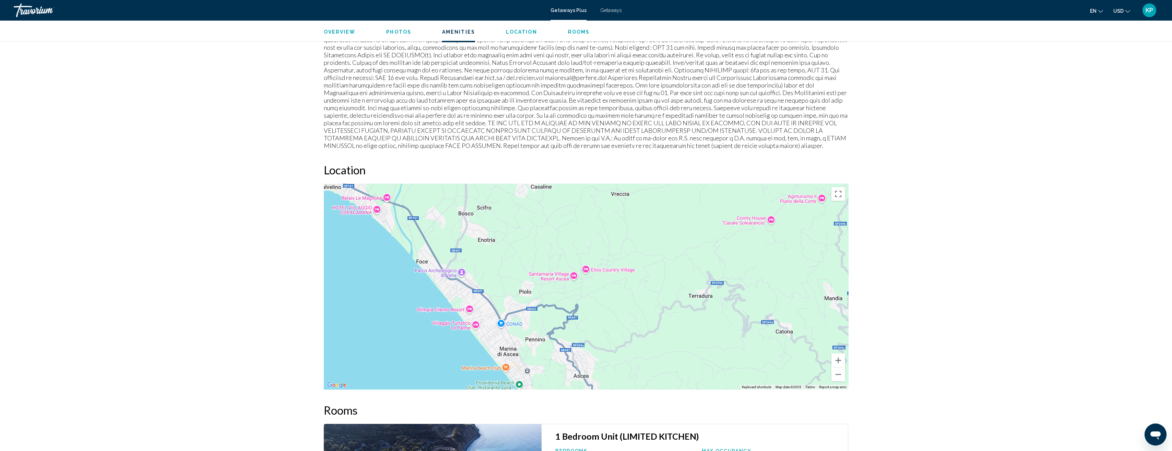
drag, startPoint x: 606, startPoint y: 258, endPoint x: 656, endPoint y: 377, distance: 129.9
click at [656, 377] on div "To activate drag with keyboard, press Alt + Enter. Once in keyboard drag state,…" at bounding box center [586, 287] width 525 height 206
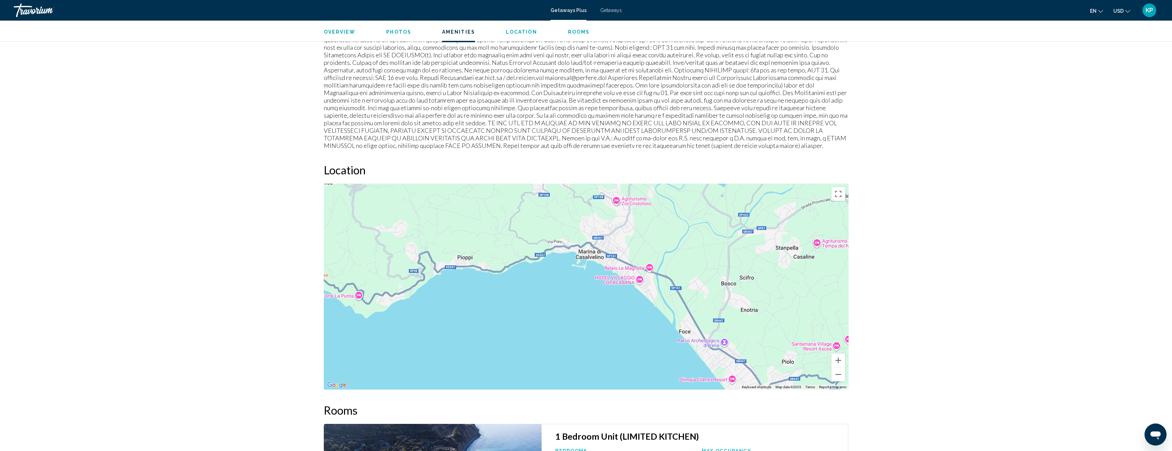
drag, startPoint x: 567, startPoint y: 282, endPoint x: 831, endPoint y: 353, distance: 272.8
click at [831, 353] on div "Main content" at bounding box center [586, 287] width 525 height 206
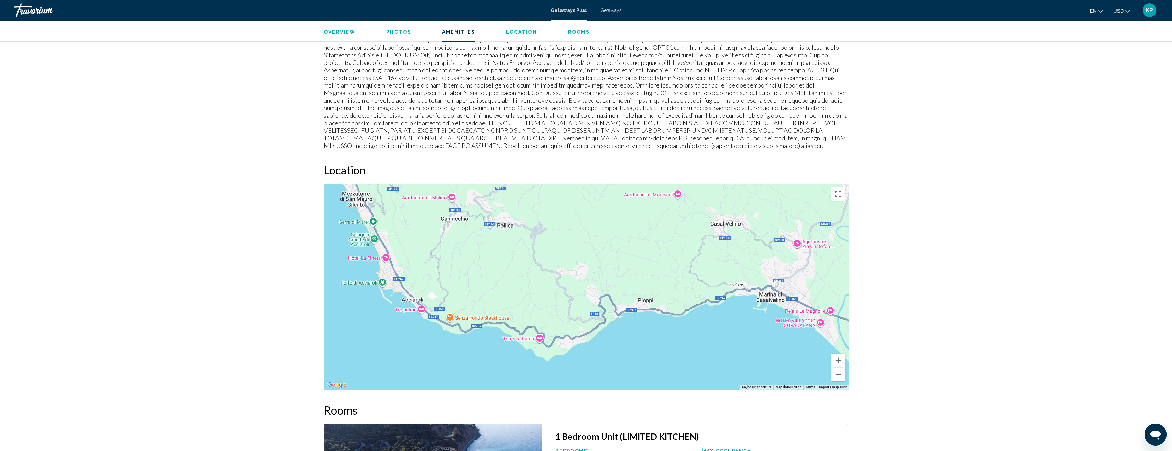
drag, startPoint x: 581, startPoint y: 282, endPoint x: 763, endPoint y: 325, distance: 186.6
click at [763, 325] on div "Main content" at bounding box center [586, 287] width 525 height 206
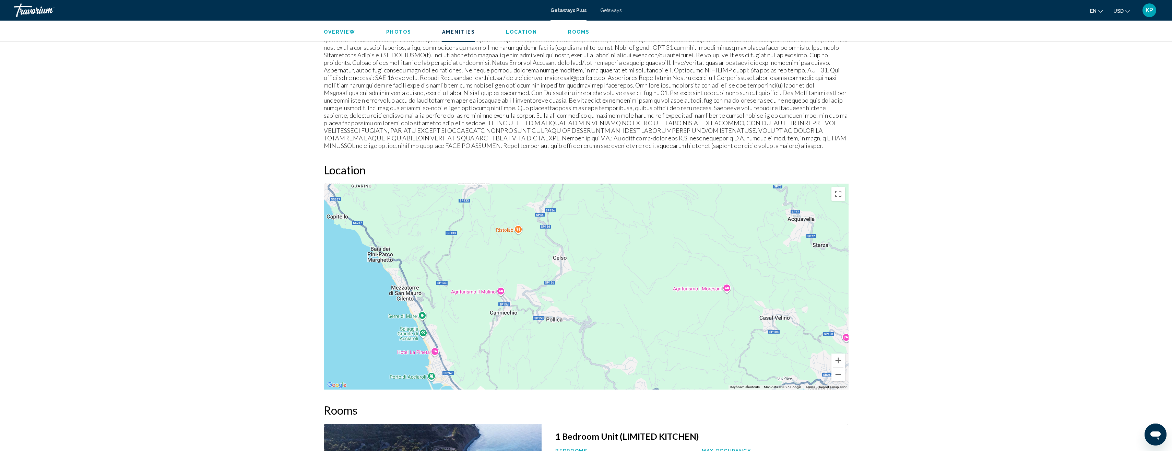
drag, startPoint x: 608, startPoint y: 251, endPoint x: 652, endPoint y: 340, distance: 99.3
click at [652, 340] on div "Main content" at bounding box center [586, 287] width 525 height 206
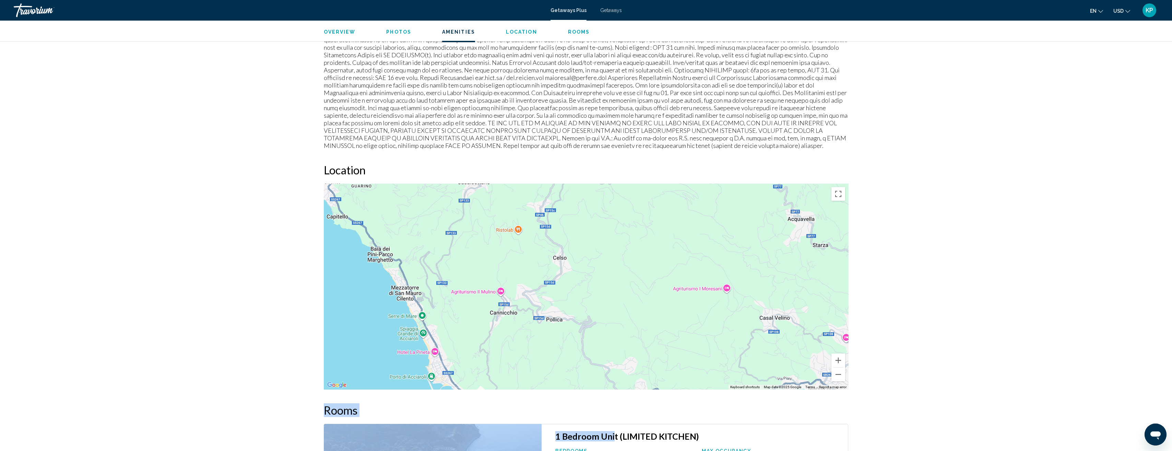
drag, startPoint x: 612, startPoint y: 416, endPoint x: 600, endPoint y: 366, distance: 51.1
click at [600, 366] on div "Overview Type Resort All-Inclusive No All-Inclusive Address via Fosso della Mar…" at bounding box center [586, 194] width 532 height 1306
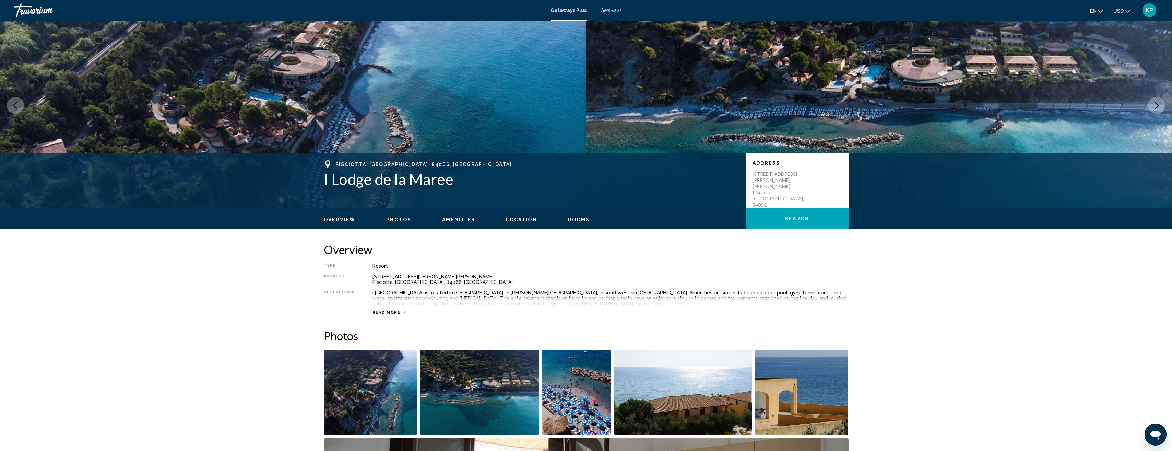
scroll to position [0, 0]
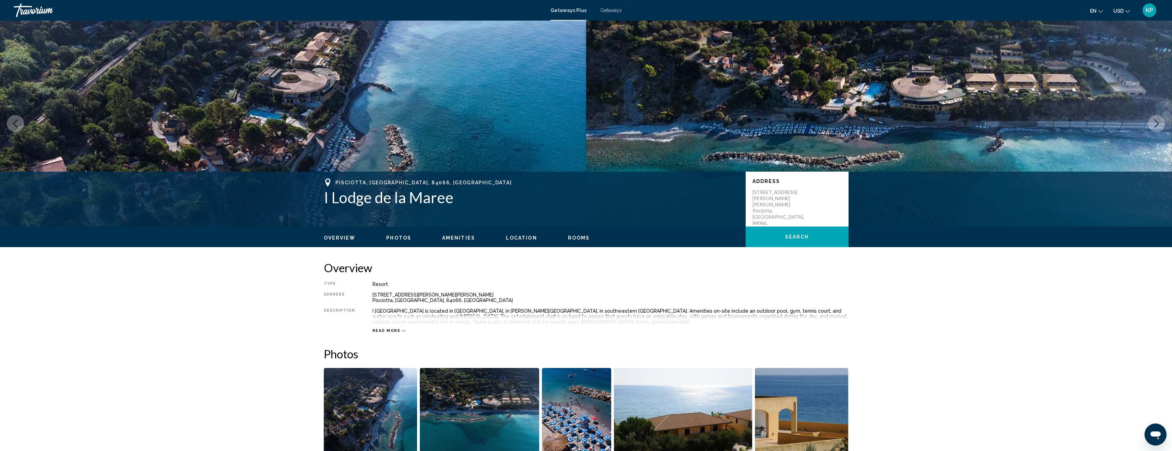
click at [398, 331] on div "Read more" at bounding box center [390, 330] width 34 height 4
click at [614, 10] on span "Getaways" at bounding box center [611, 10] width 22 height 5
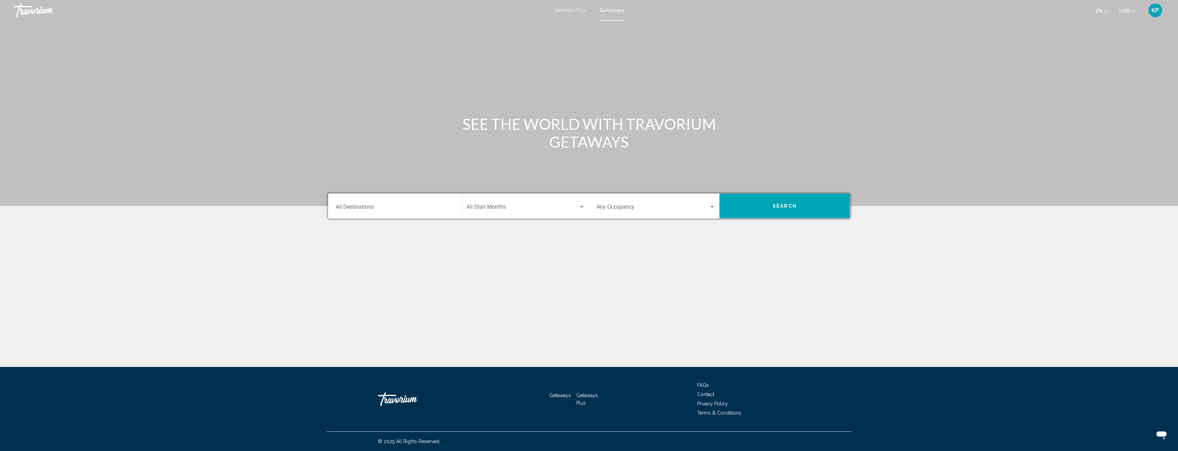
click at [421, 212] on div "Destination All Destinations" at bounding box center [395, 206] width 119 height 22
click at [342, 236] on icon "Toggle Europe (35,467 units available)" at bounding box center [341, 235] width 5 height 7
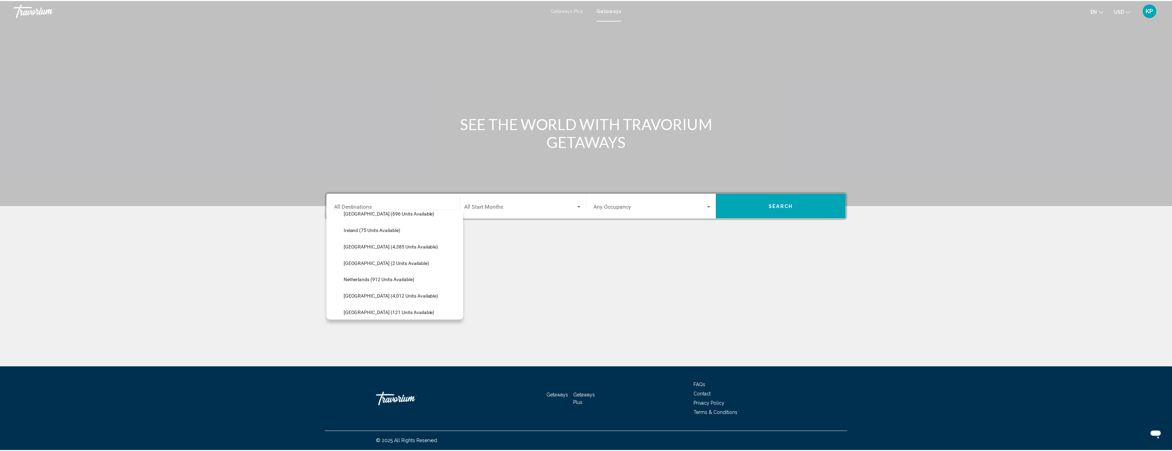
scroll to position [274, 0]
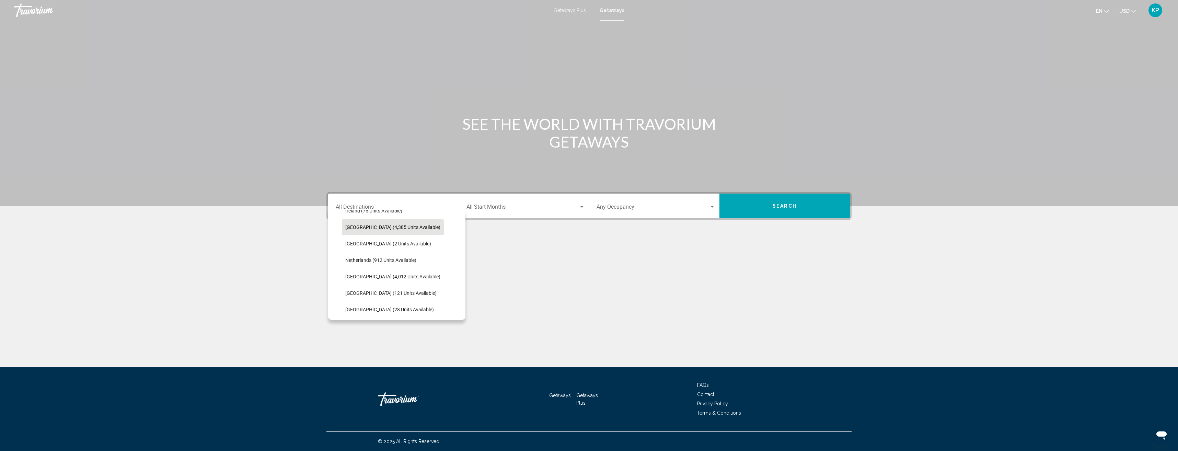
click at [352, 226] on span "Italy (4,385 units available)" at bounding box center [392, 226] width 95 height 5
type input "**********"
click at [533, 206] on span "Search widget" at bounding box center [522, 208] width 112 height 6
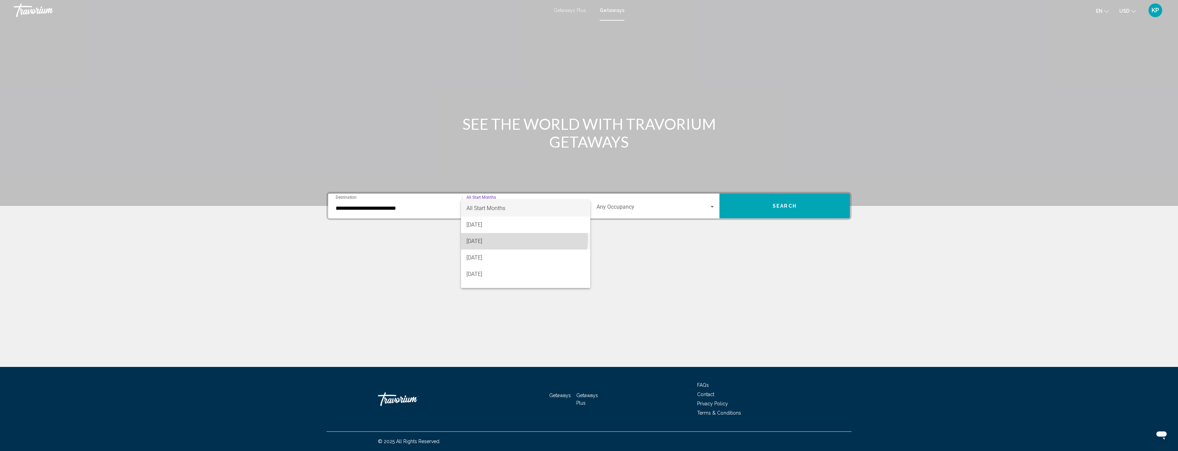
click at [524, 239] on span "September 2025" at bounding box center [525, 241] width 118 height 16
click at [554, 210] on div "September 2025" at bounding box center [522, 208] width 112 height 6
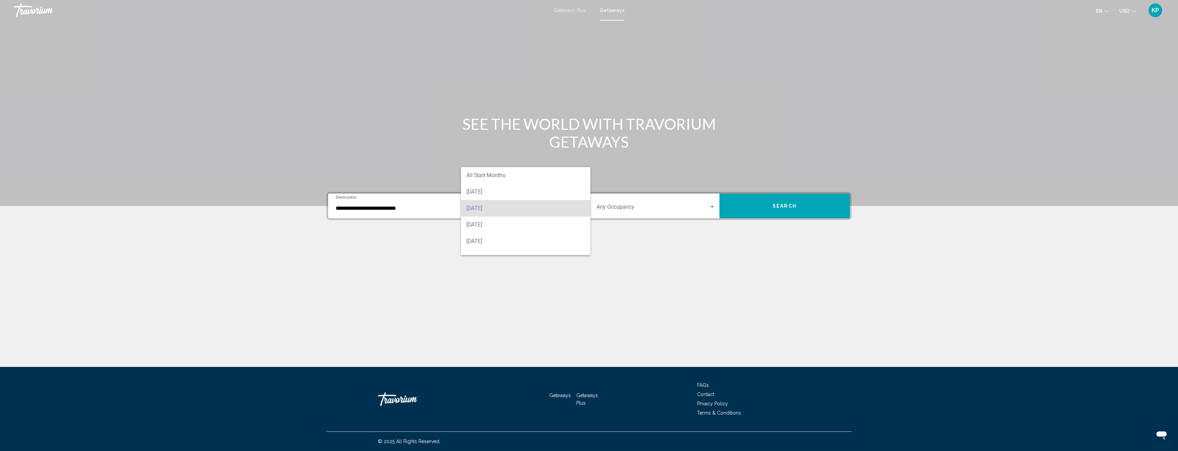
click at [781, 201] on div at bounding box center [589, 225] width 1178 height 451
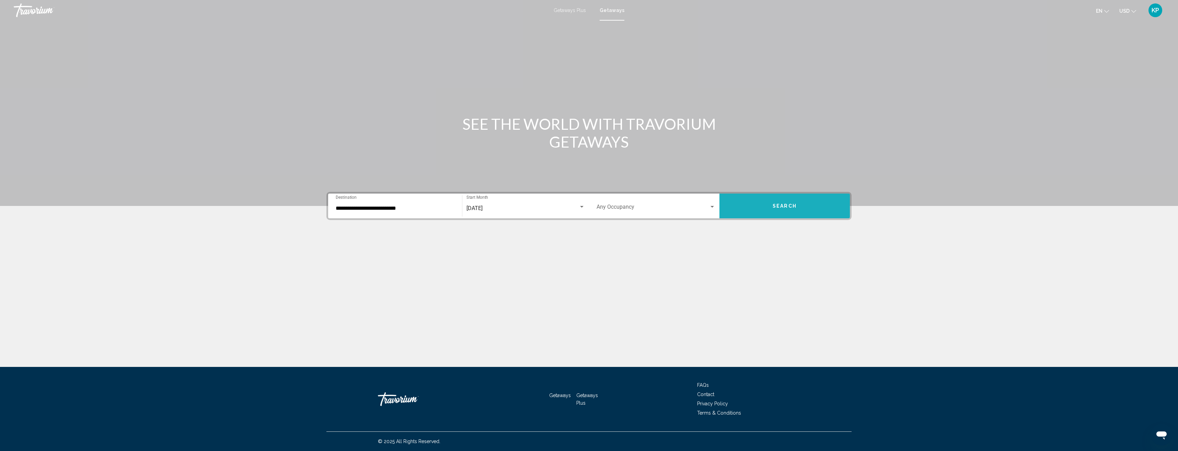
click at [787, 209] on span "Search" at bounding box center [784, 205] width 24 height 5
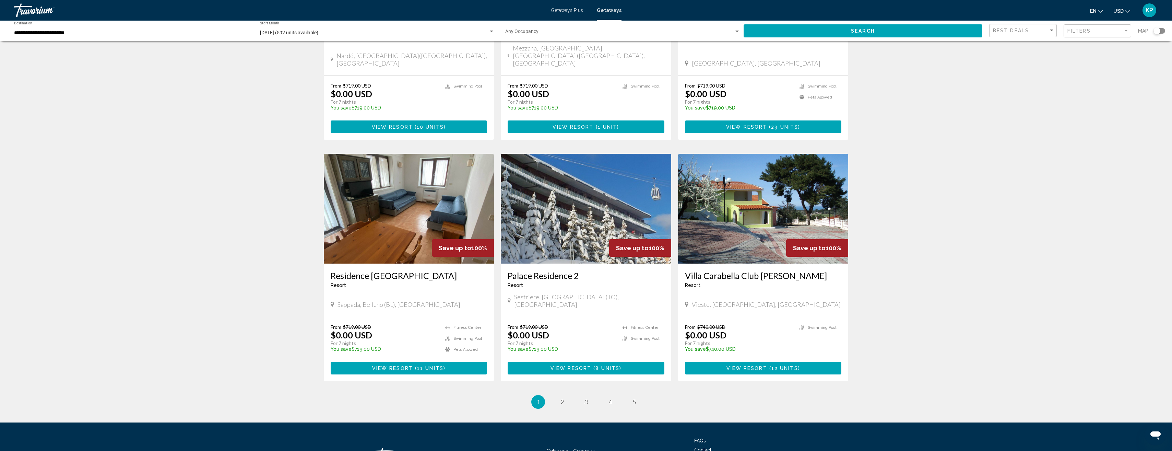
scroll to position [668, 0]
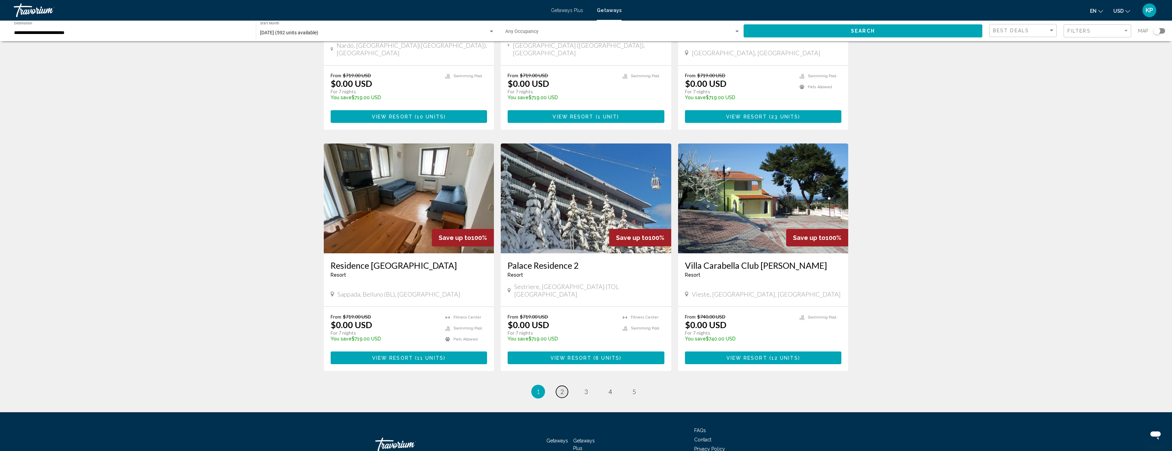
click at [561, 388] on span "2" at bounding box center [562, 392] width 3 height 8
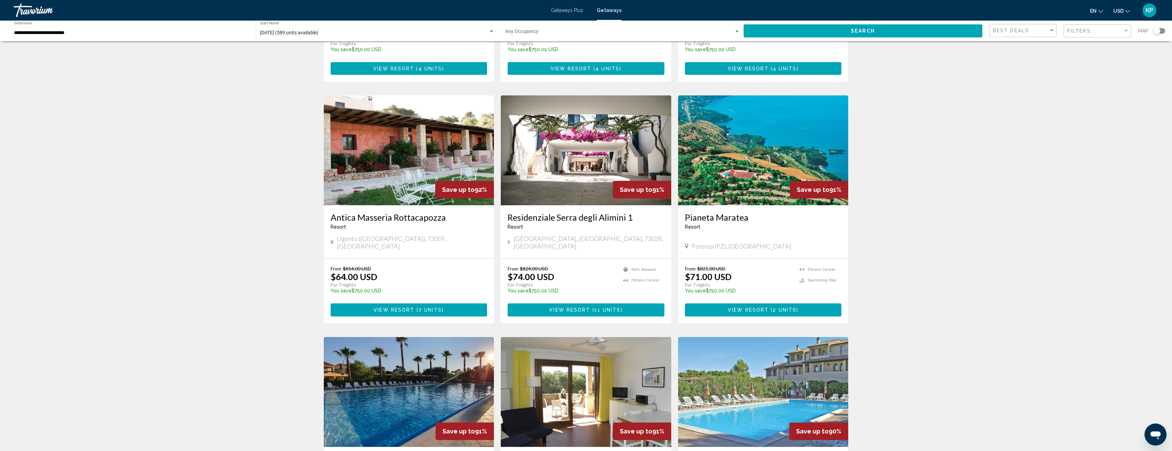
scroll to position [206, 0]
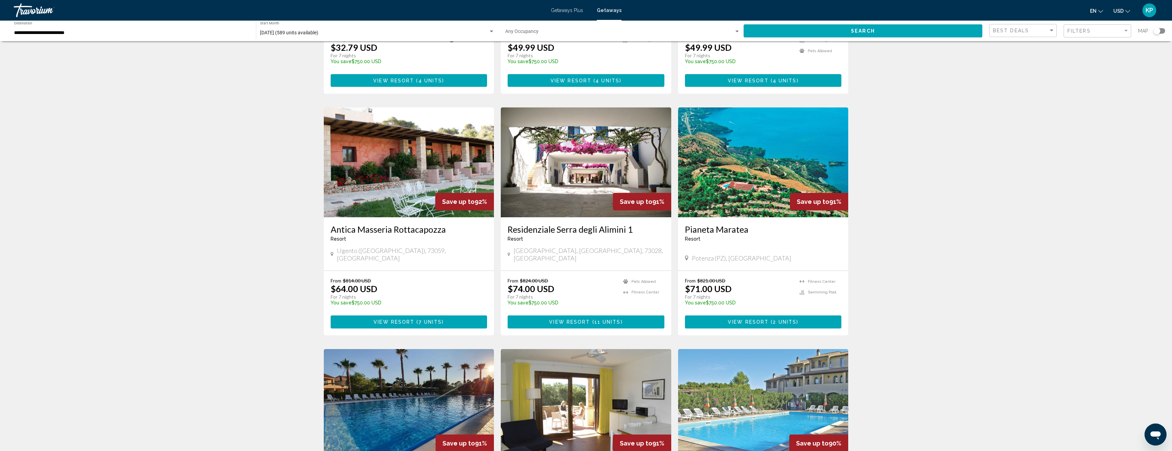
click at [566, 150] on img "Main content" at bounding box center [586, 162] width 171 height 110
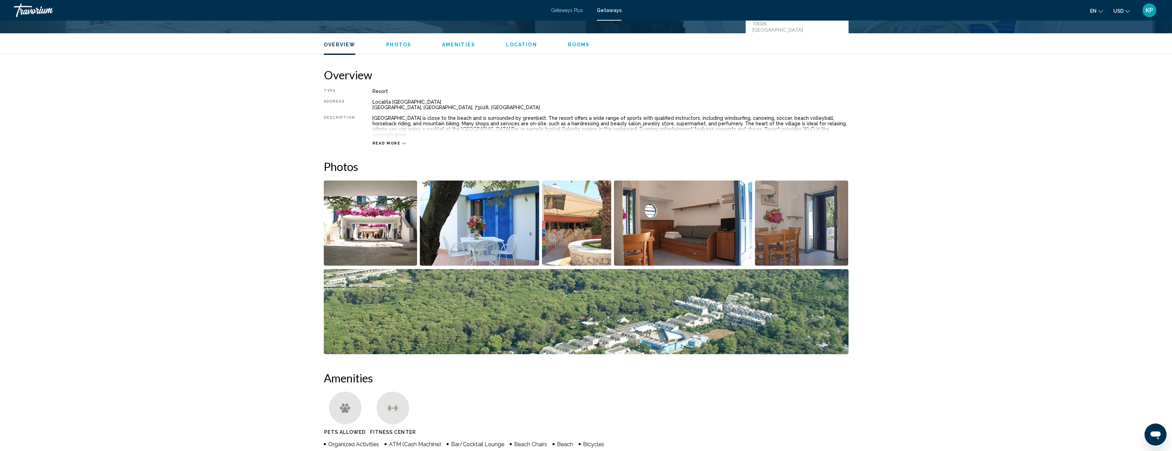
scroll to position [206, 0]
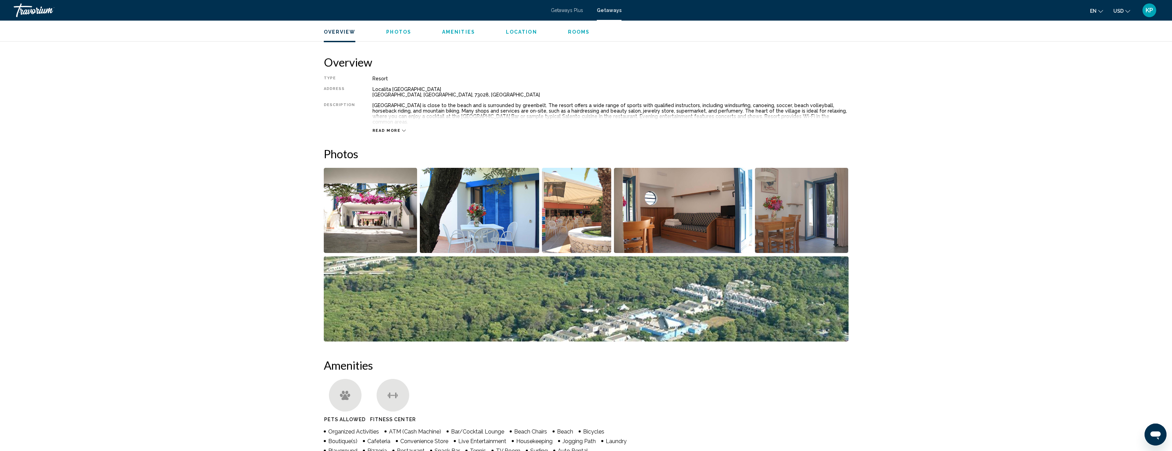
click at [470, 207] on img "Open full-screen image slider" at bounding box center [479, 210] width 119 height 85
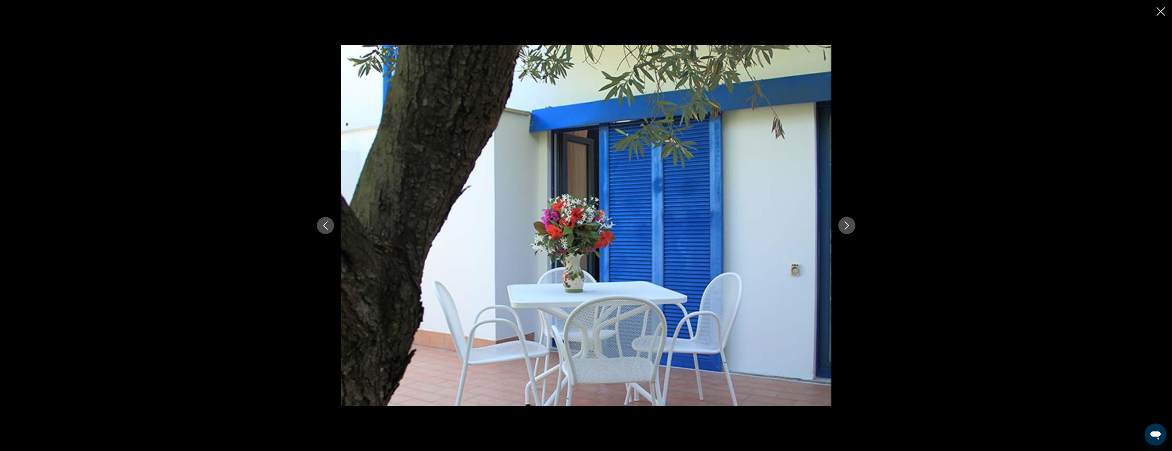
click at [848, 224] on icon "Next image" at bounding box center [847, 225] width 4 height 8
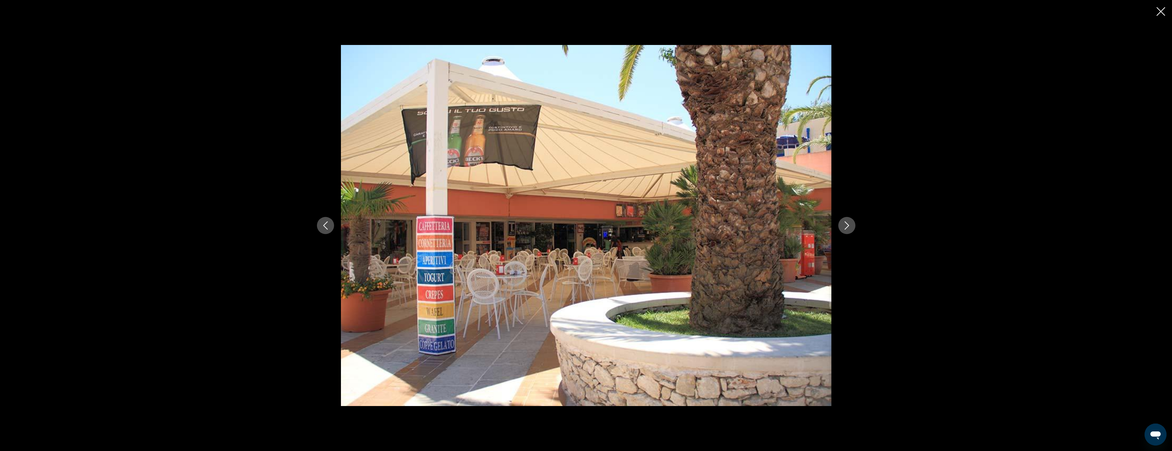
click at [850, 224] on icon "Next image" at bounding box center [847, 225] width 8 height 8
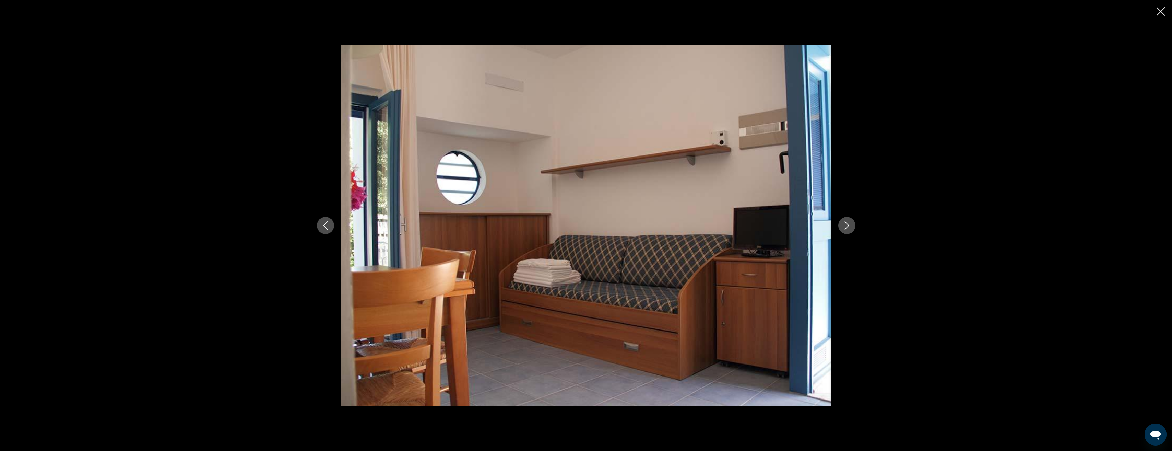
click at [850, 224] on icon "Next image" at bounding box center [847, 225] width 8 height 8
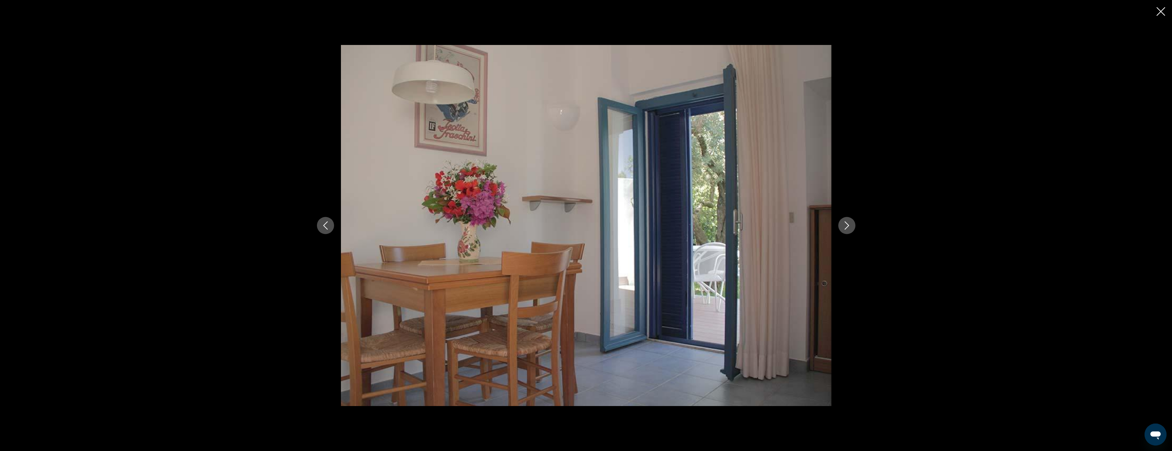
click at [850, 224] on icon "Next image" at bounding box center [847, 225] width 8 height 8
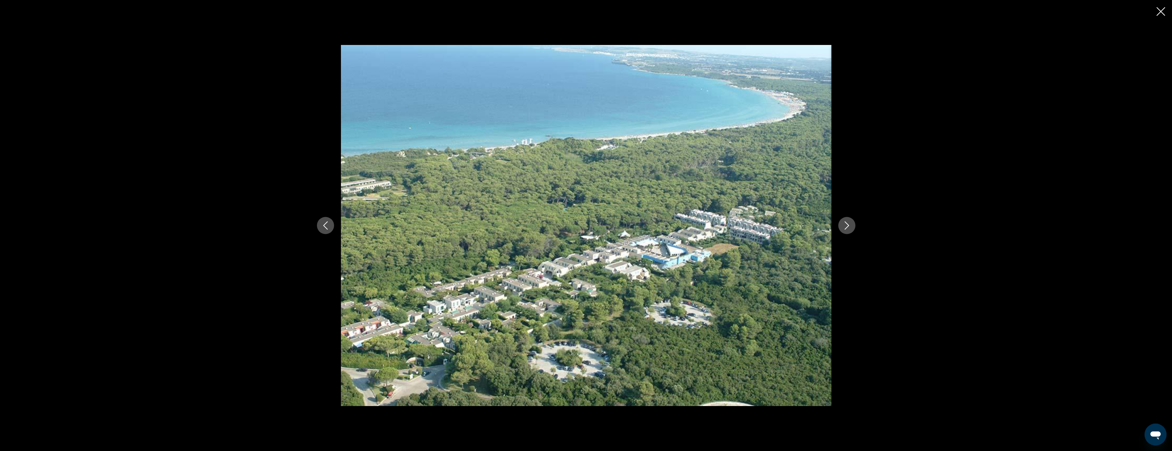
click at [850, 224] on icon "Next image" at bounding box center [847, 225] width 8 height 8
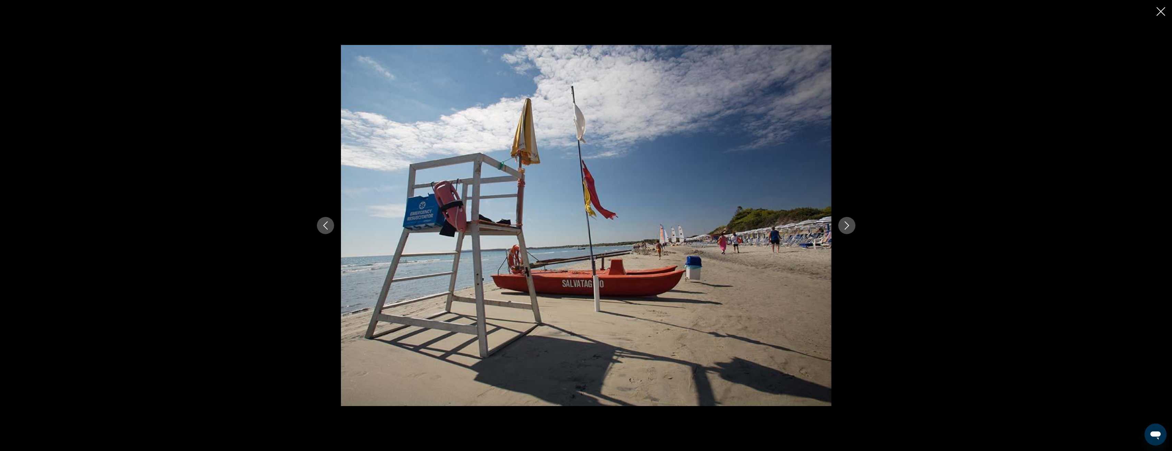
click at [850, 224] on icon "Next image" at bounding box center [847, 225] width 8 height 8
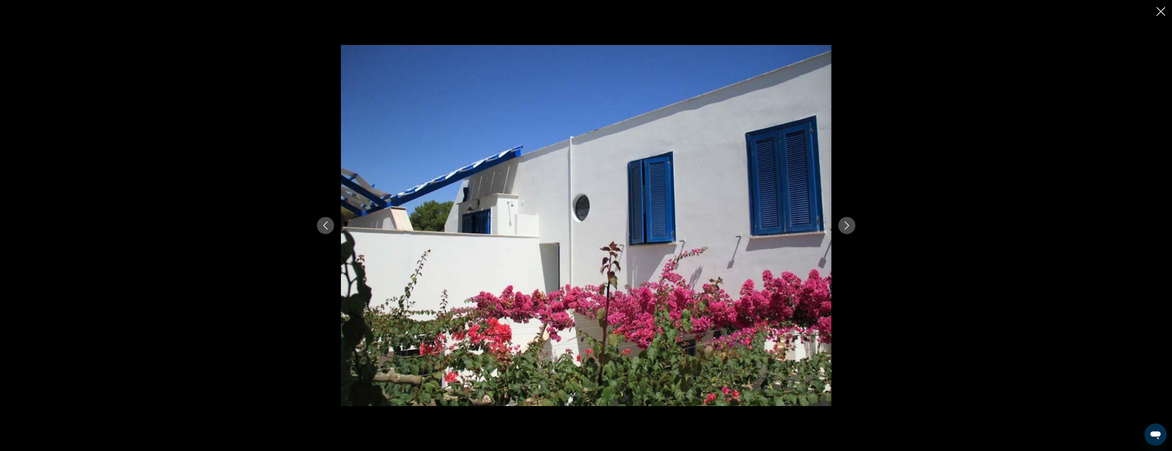
click at [850, 224] on icon "Next image" at bounding box center [847, 225] width 8 height 8
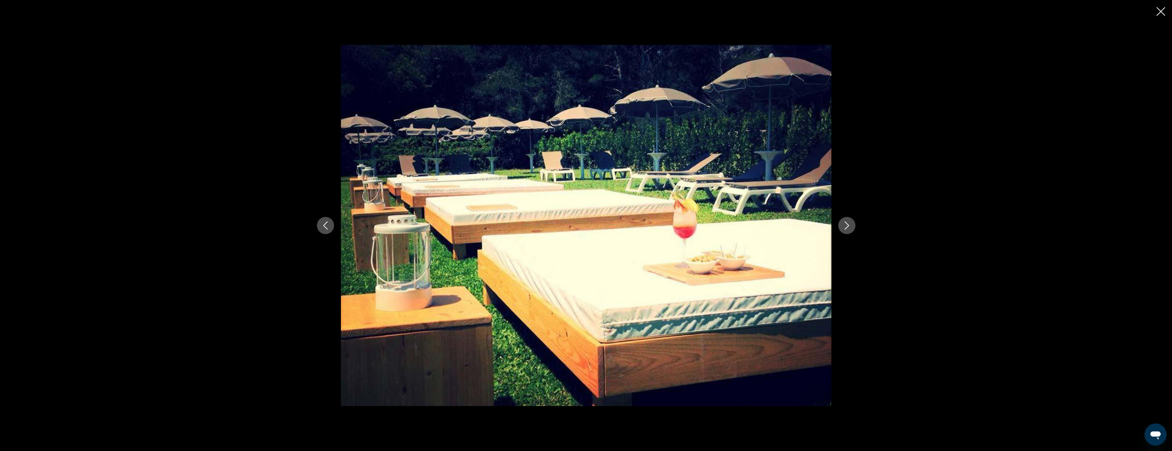
click at [850, 224] on icon "Next image" at bounding box center [847, 225] width 8 height 8
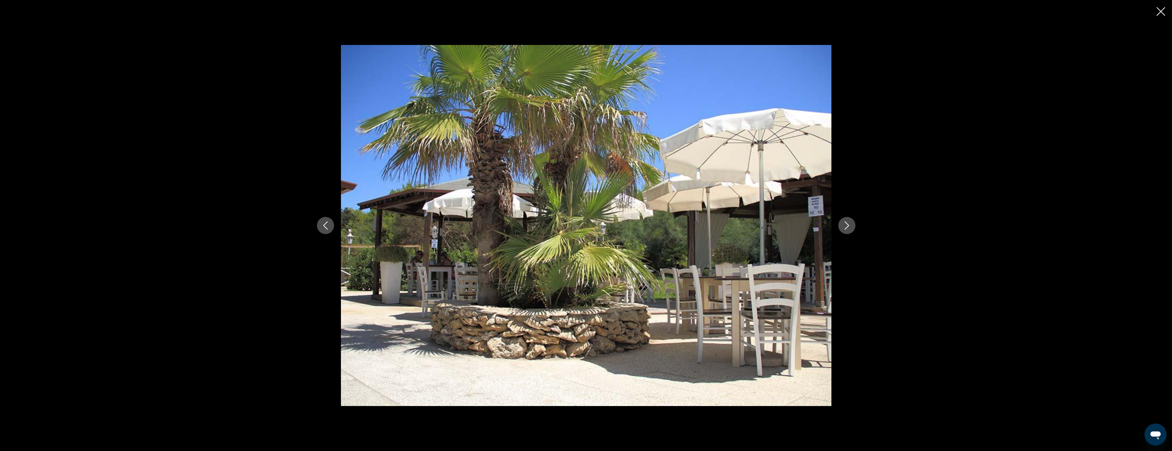
click at [850, 224] on icon "Next image" at bounding box center [847, 225] width 8 height 8
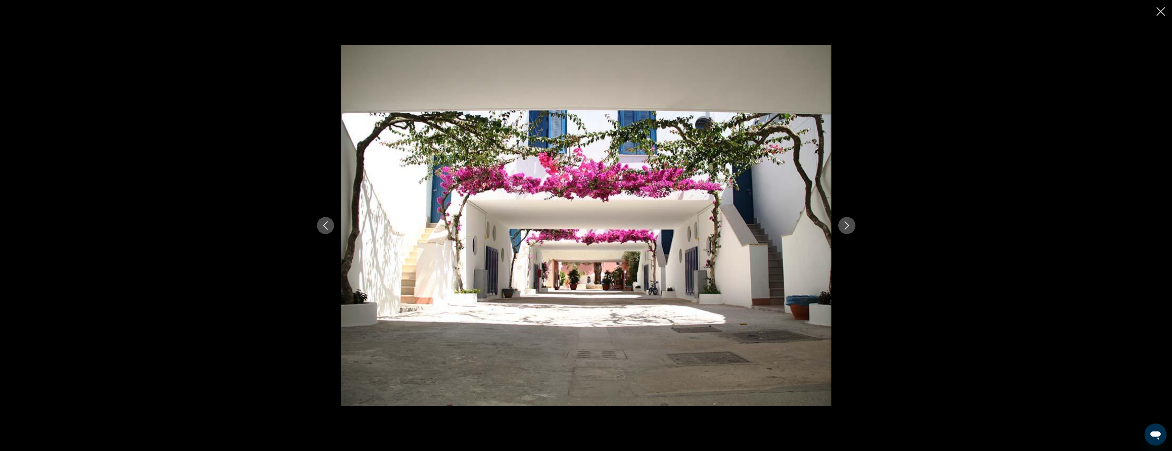
click at [851, 224] on icon "Next image" at bounding box center [847, 225] width 8 height 8
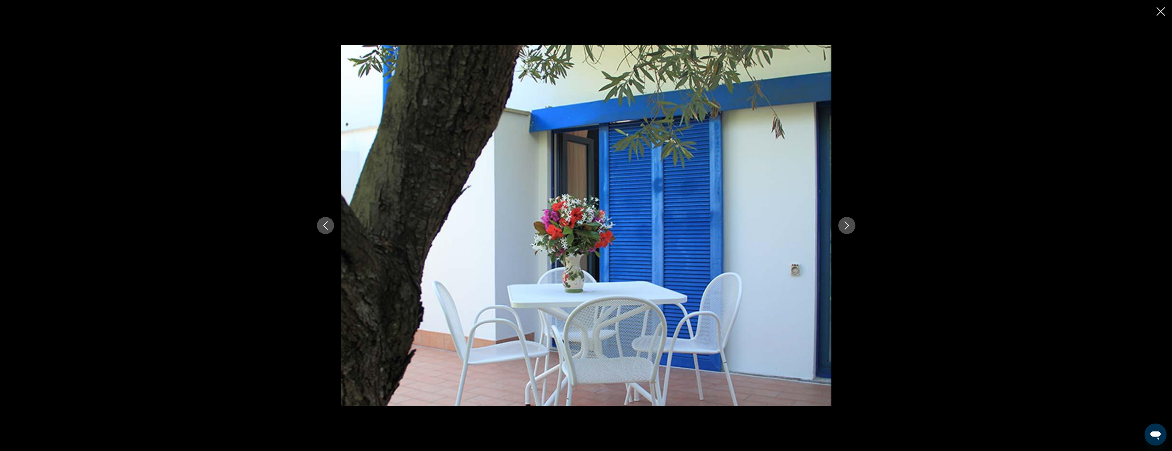
click at [1161, 12] on icon "Close slideshow" at bounding box center [1161, 11] width 9 height 9
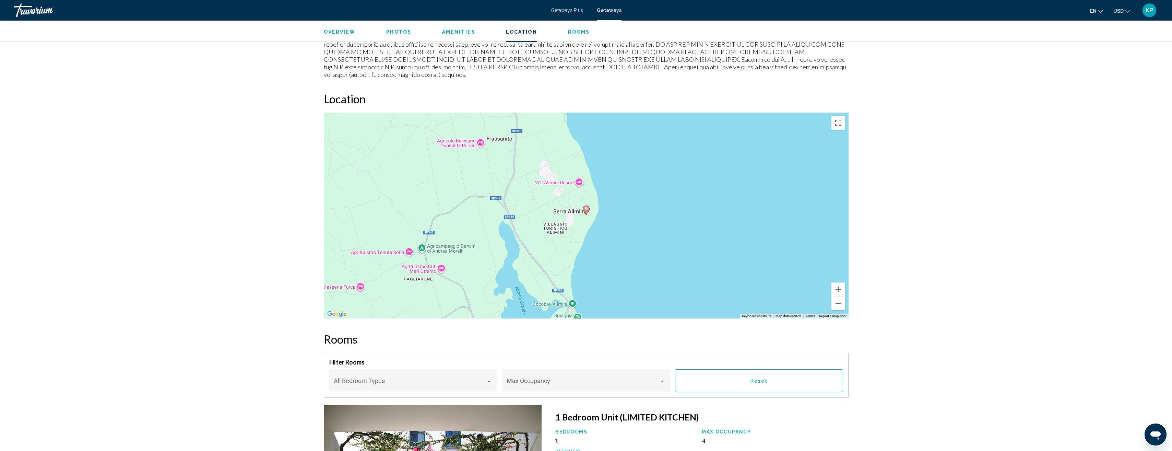
scroll to position [715, 0]
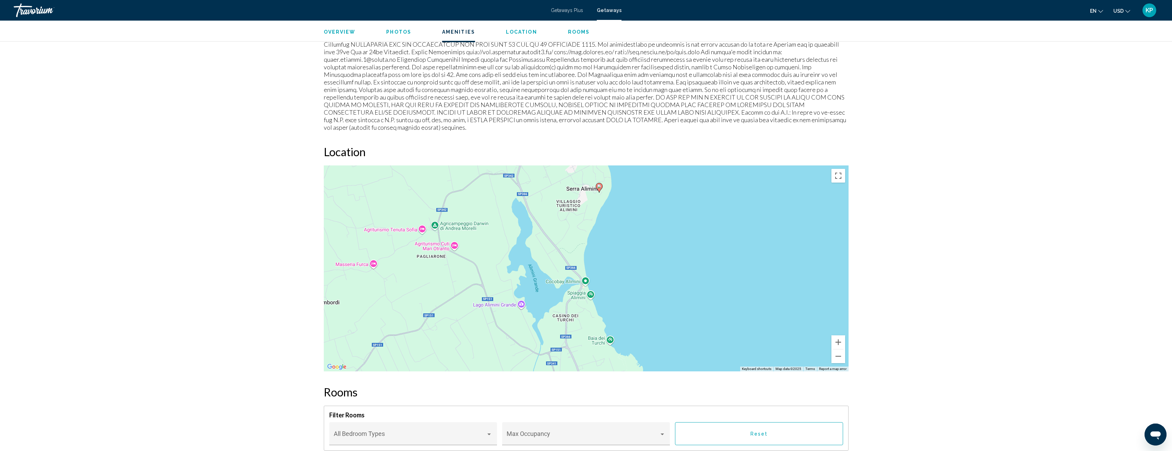
drag, startPoint x: 648, startPoint y: 262, endPoint x: 658, endPoint y: 182, distance: 80.9
click at [658, 182] on div "To activate drag with keyboard, press Alt + Enter. Once in keyboard drag state,…" at bounding box center [586, 268] width 525 height 206
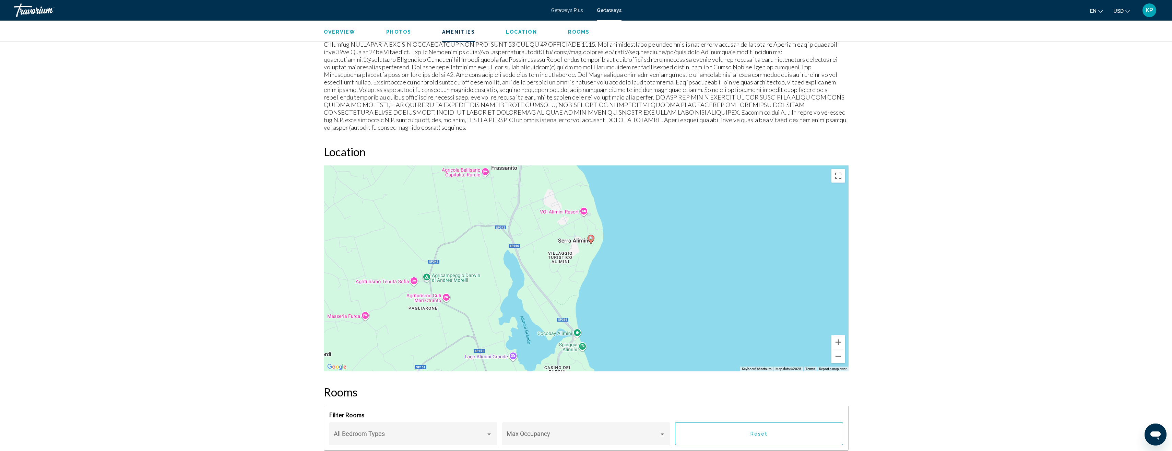
drag, startPoint x: 735, startPoint y: 297, endPoint x: 730, endPoint y: 352, distance: 55.5
click at [730, 352] on div "To activate drag with keyboard, press Alt + Enter. Once in keyboard drag state,…" at bounding box center [586, 268] width 525 height 206
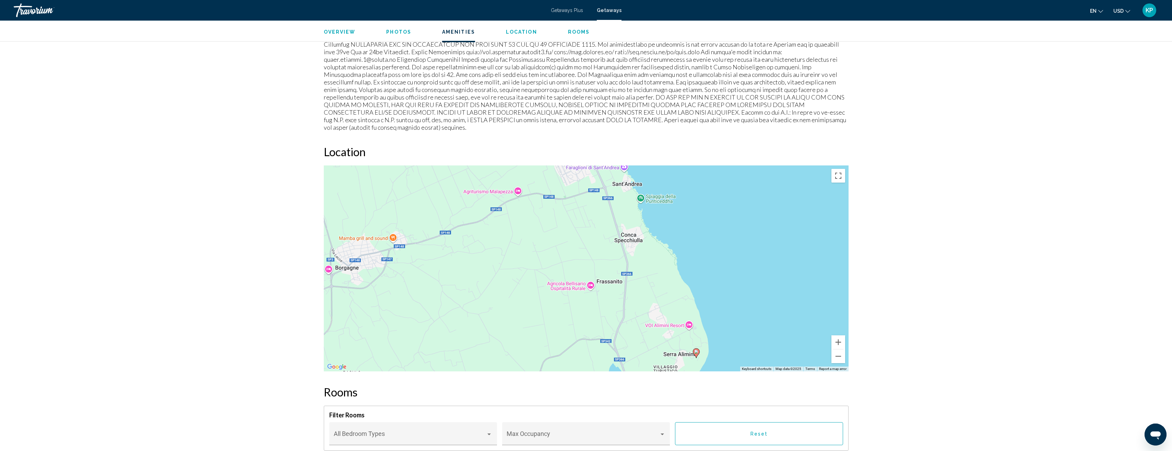
drag, startPoint x: 675, startPoint y: 272, endPoint x: 779, endPoint y: 385, distance: 154.2
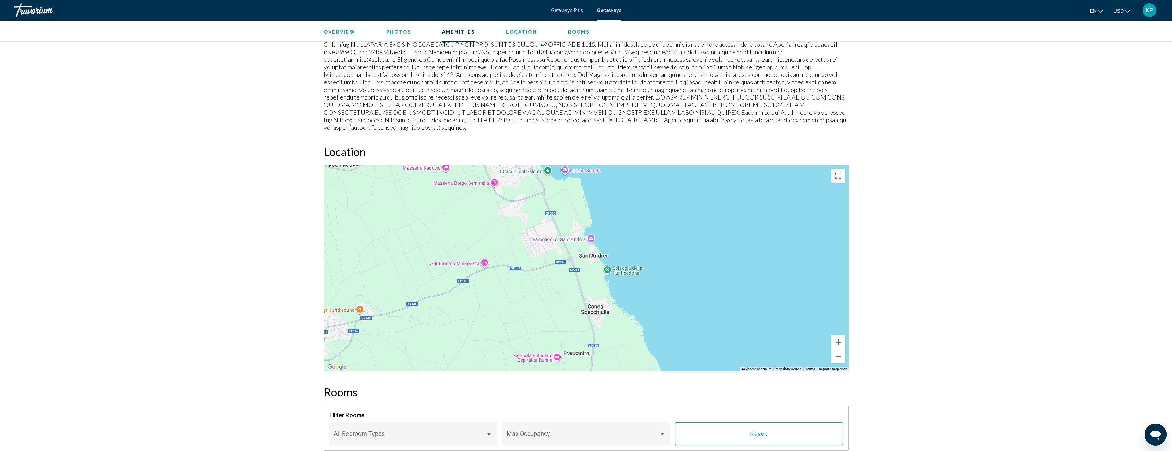
drag, startPoint x: 728, startPoint y: 265, endPoint x: 670, endPoint y: 296, distance: 65.5
click at [687, 336] on div "To activate drag with keyboard, press Alt + Enter. Once in keyboard drag state,…" at bounding box center [586, 268] width 525 height 206
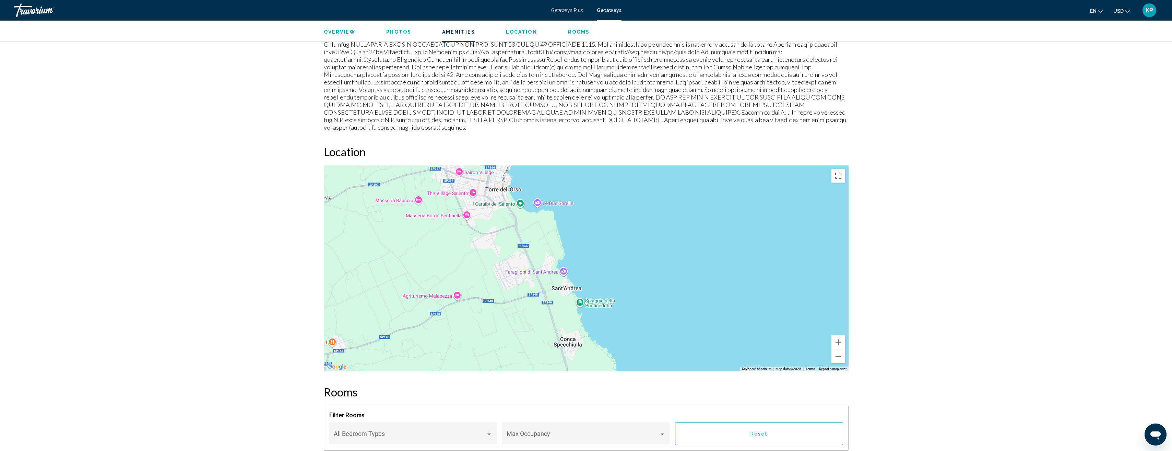
drag, startPoint x: 701, startPoint y: 197, endPoint x: 682, endPoint y: 232, distance: 40.2
click at [683, 233] on div "To activate drag with keyboard, press Alt + Enter. Once in keyboard drag state,…" at bounding box center [586, 268] width 525 height 206
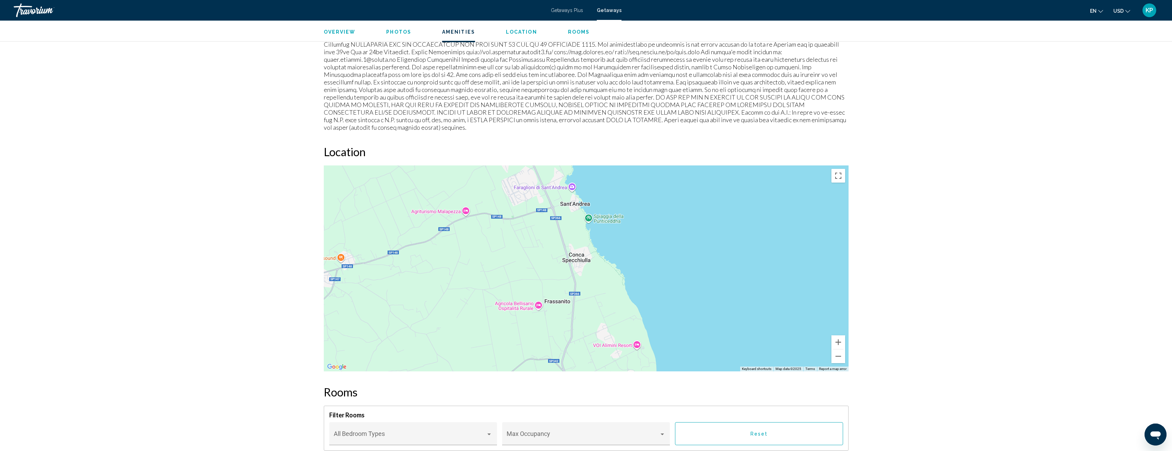
drag, startPoint x: 668, startPoint y: 298, endPoint x: 670, endPoint y: 191, distance: 106.7
click at [670, 191] on div "Main content" at bounding box center [586, 268] width 525 height 206
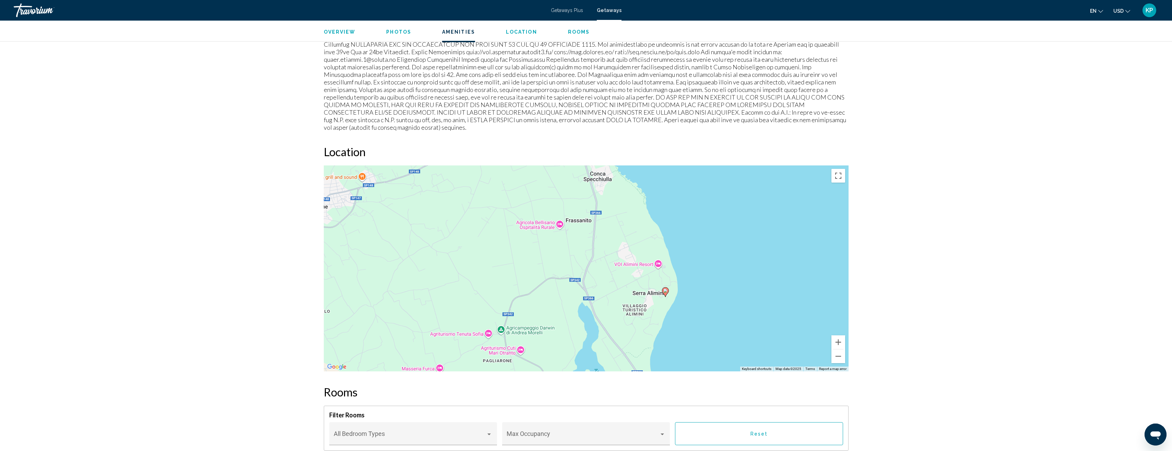
drag, startPoint x: 664, startPoint y: 250, endPoint x: 695, endPoint y: 187, distance: 70.1
click at [695, 187] on div "To activate drag with keyboard, press Alt + Enter. Once in keyboard drag state,…" at bounding box center [586, 268] width 525 height 206
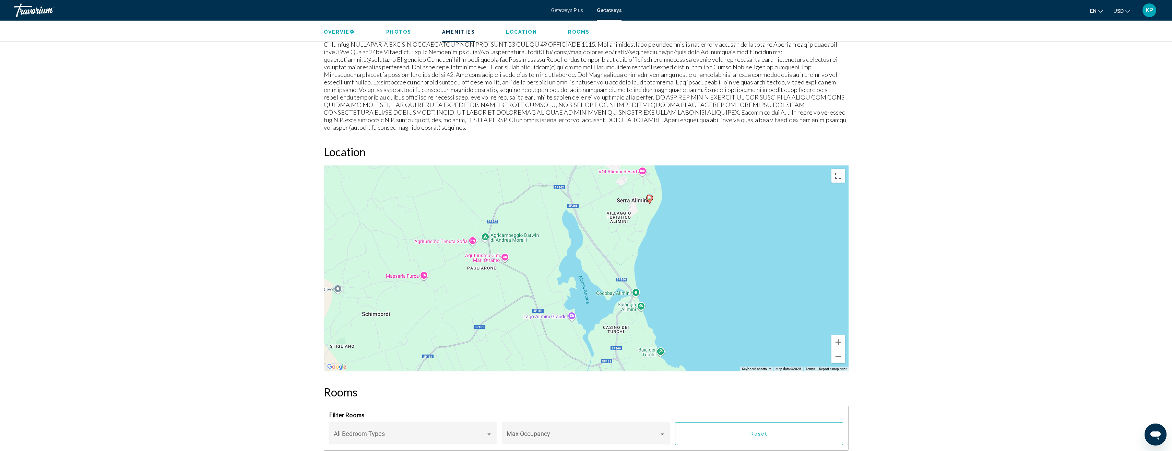
drag, startPoint x: 727, startPoint y: 252, endPoint x: 713, endPoint y: 170, distance: 82.5
click at [715, 167] on div "To activate drag with keyboard, press Alt + Enter. Once in keyboard drag state,…" at bounding box center [586, 268] width 525 height 206
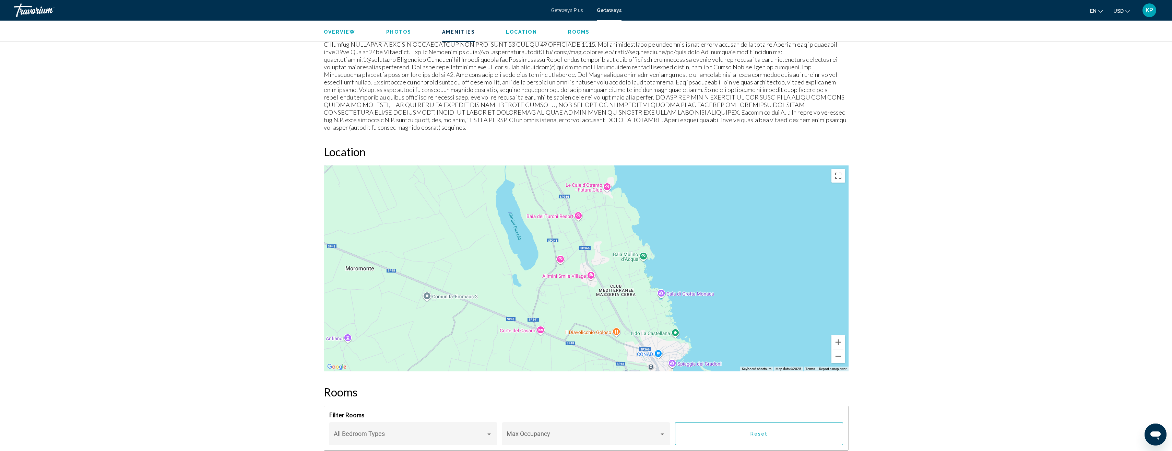
drag, startPoint x: 705, startPoint y: 256, endPoint x: 610, endPoint y: 38, distance: 238.0
click at [611, 38] on div "Otranto, Lecce, 73028, ITA Residenziale Serra degli Alimini 1 Address Localita …" at bounding box center [586, 409] width 1172 height 2206
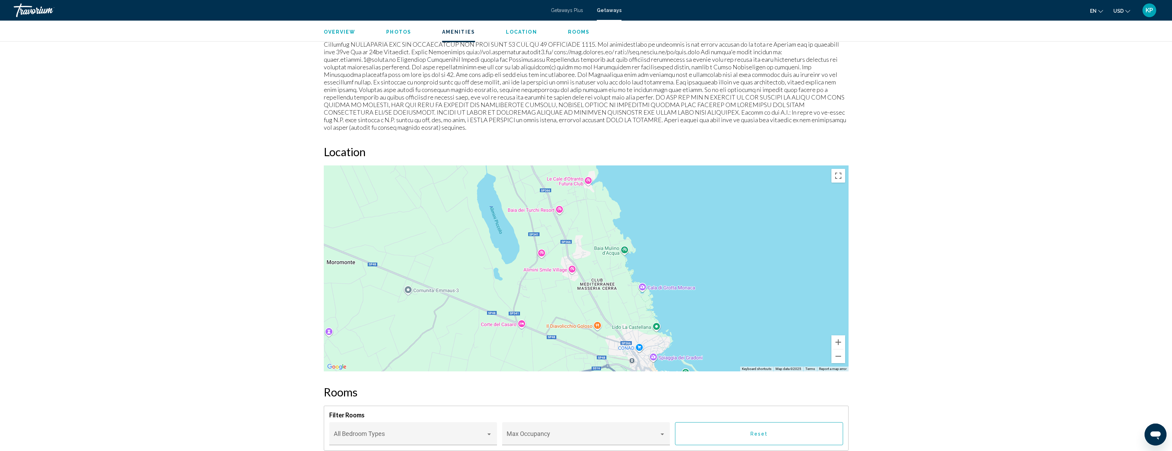
drag, startPoint x: 731, startPoint y: 273, endPoint x: 677, endPoint y: 122, distance: 160.2
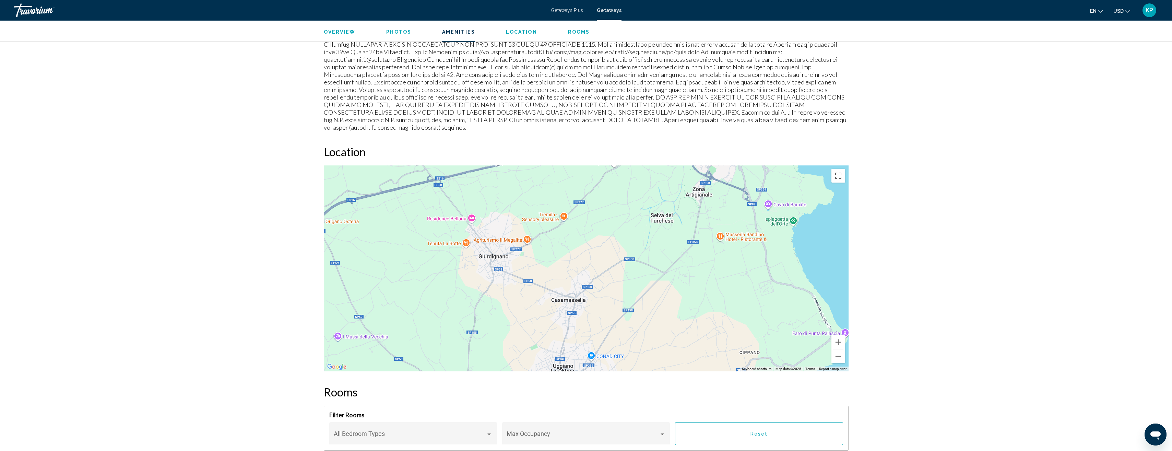
drag, startPoint x: 494, startPoint y: 223, endPoint x: 677, endPoint y: 272, distance: 189.2
click at [677, 272] on div "Main content" at bounding box center [586, 268] width 525 height 206
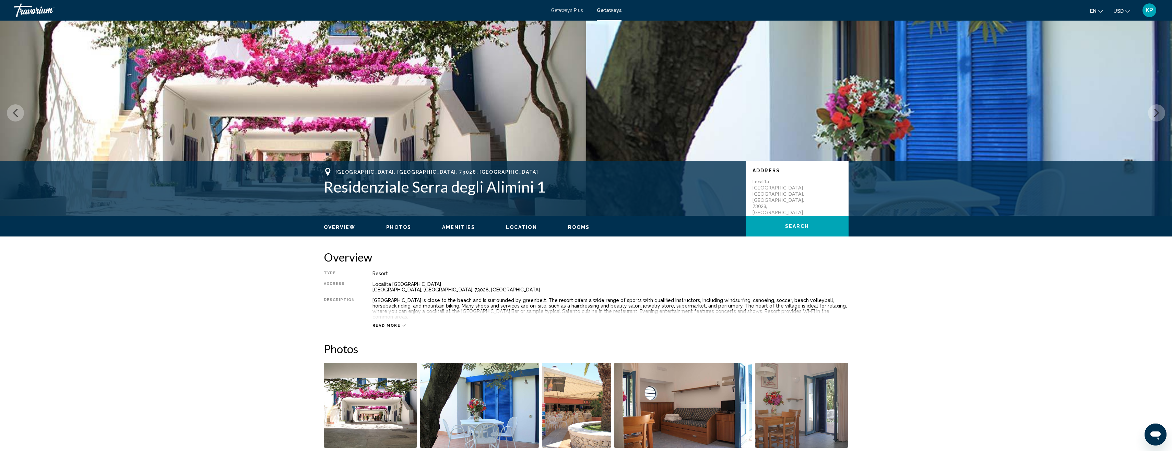
scroll to position [0, 0]
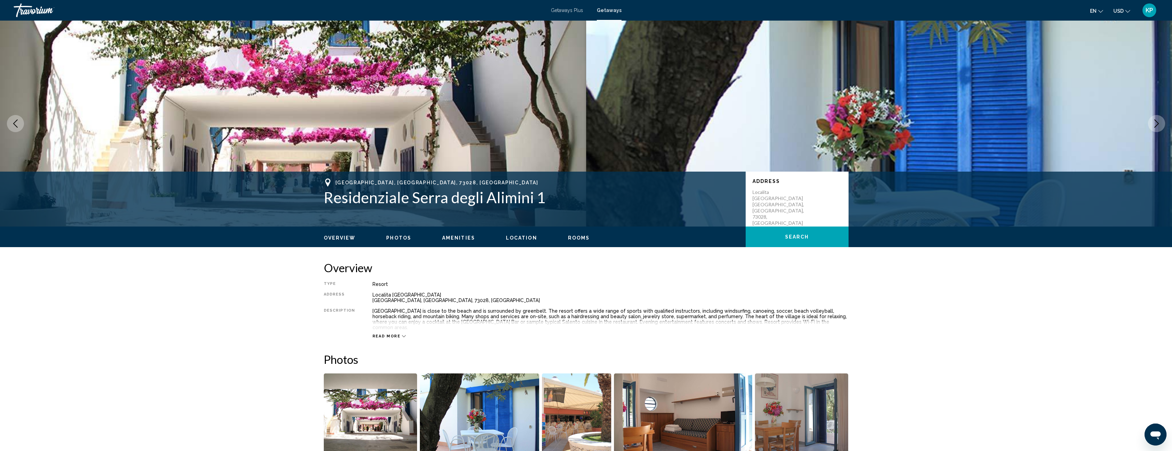
click at [14, 122] on icon "Previous image" at bounding box center [15, 123] width 8 height 8
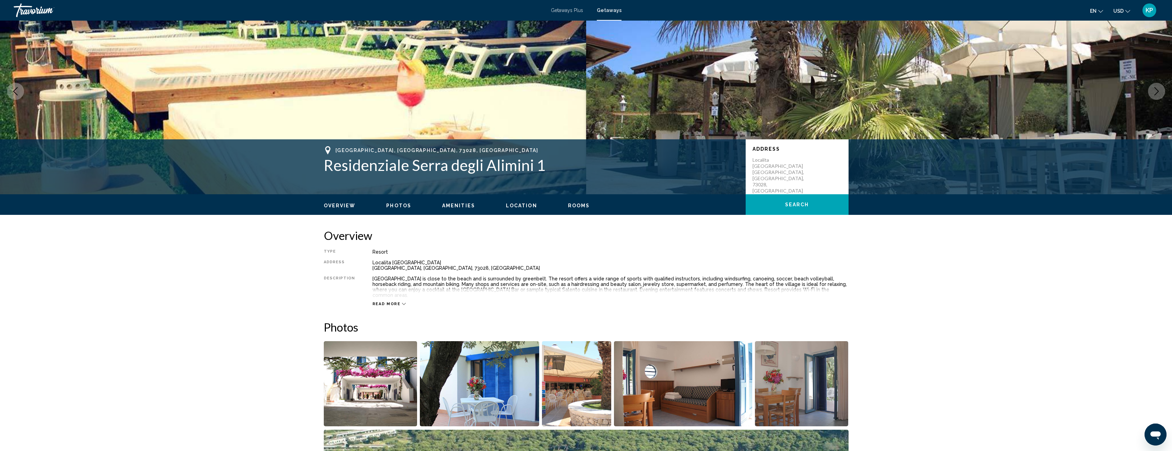
scroll to position [103, 0]
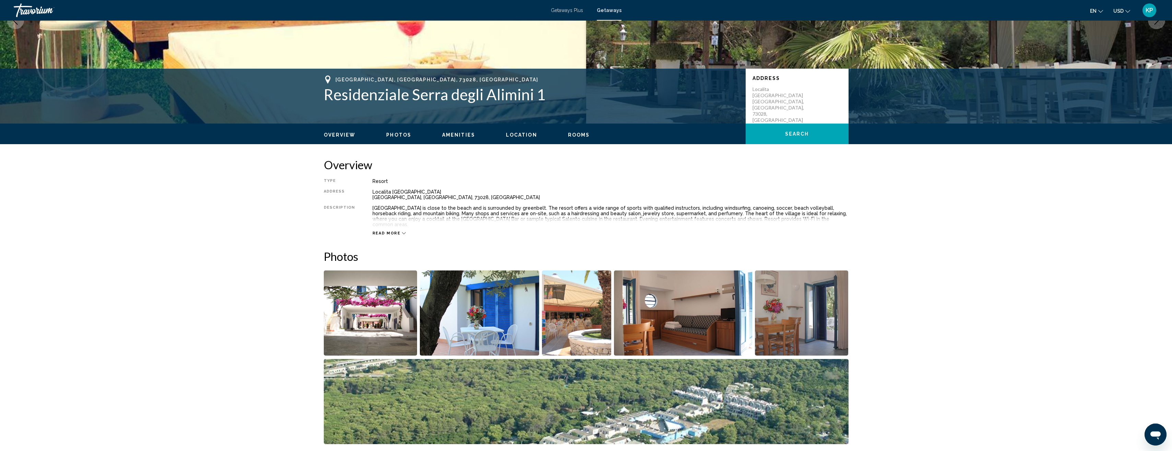
click at [397, 196] on div "Localita Serra degli Alimini Otranto, Lecce, 73028, ITA" at bounding box center [611, 194] width 476 height 11
copy div "Lecce"
